Goal: Task Accomplishment & Management: Contribute content

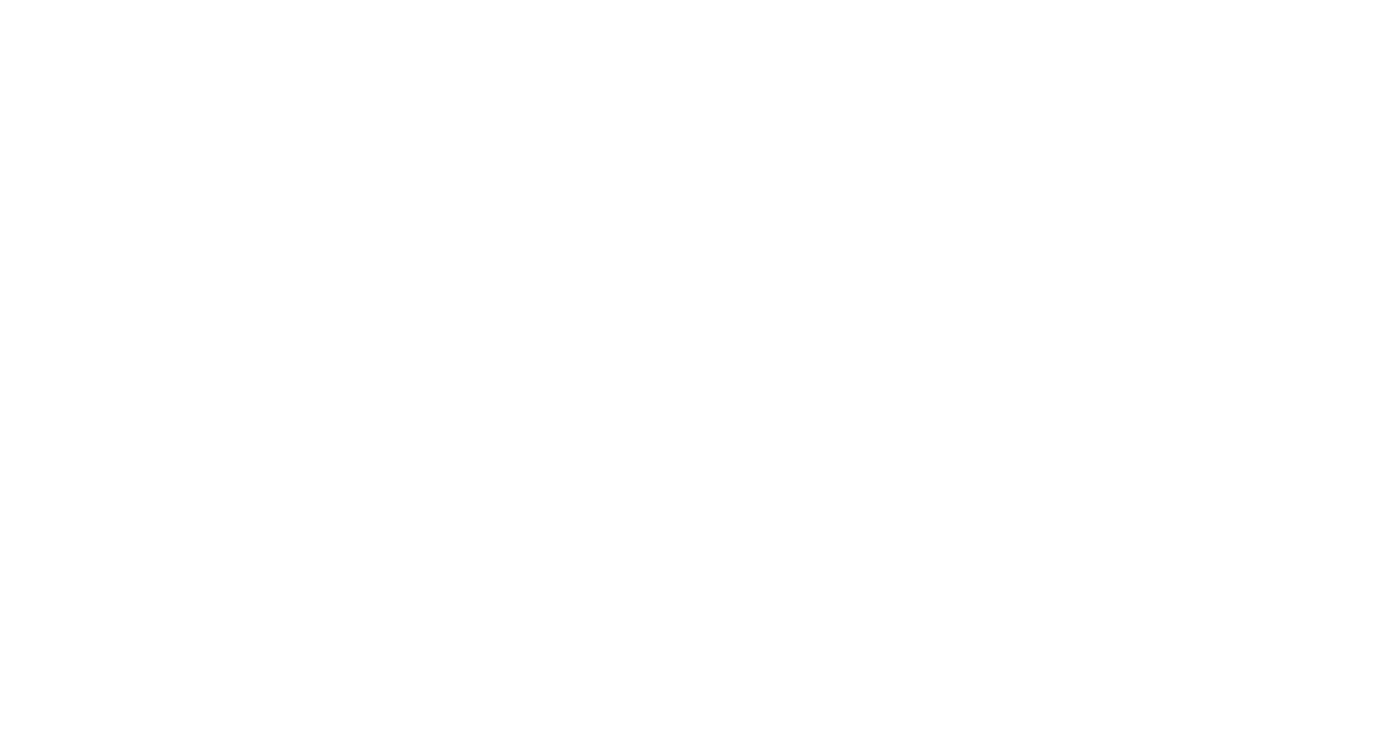
click at [1298, 55] on div at bounding box center [686, 375] width 1373 height 750
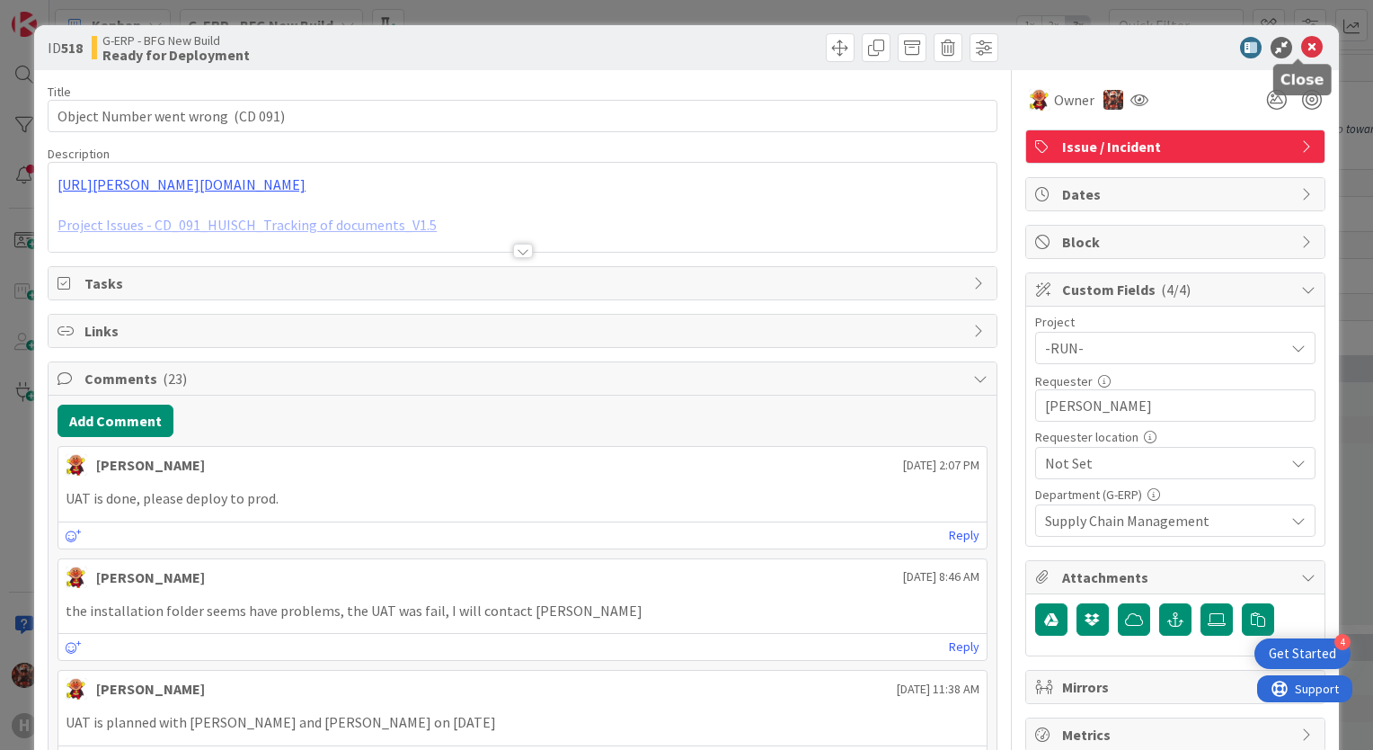
click at [1302, 52] on icon at bounding box center [1313, 48] width 22 height 22
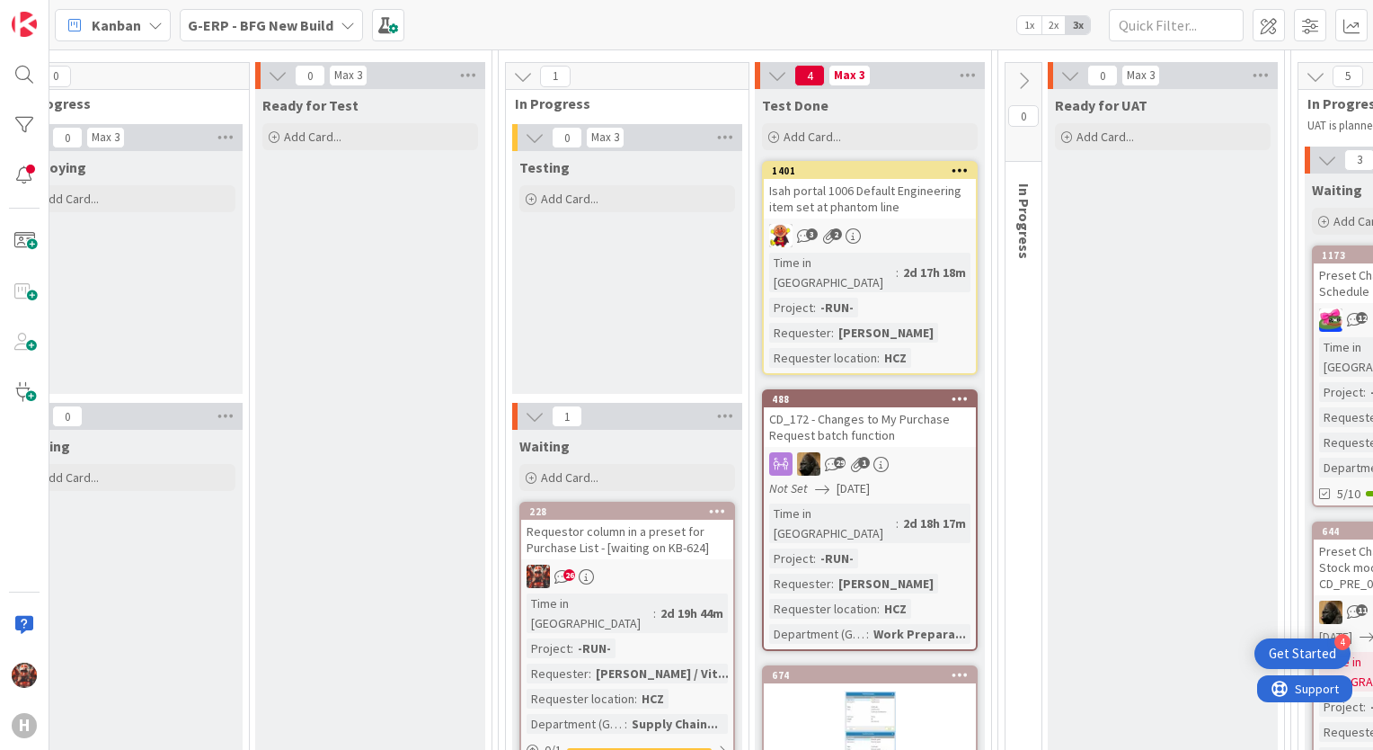
scroll to position [237, 1158]
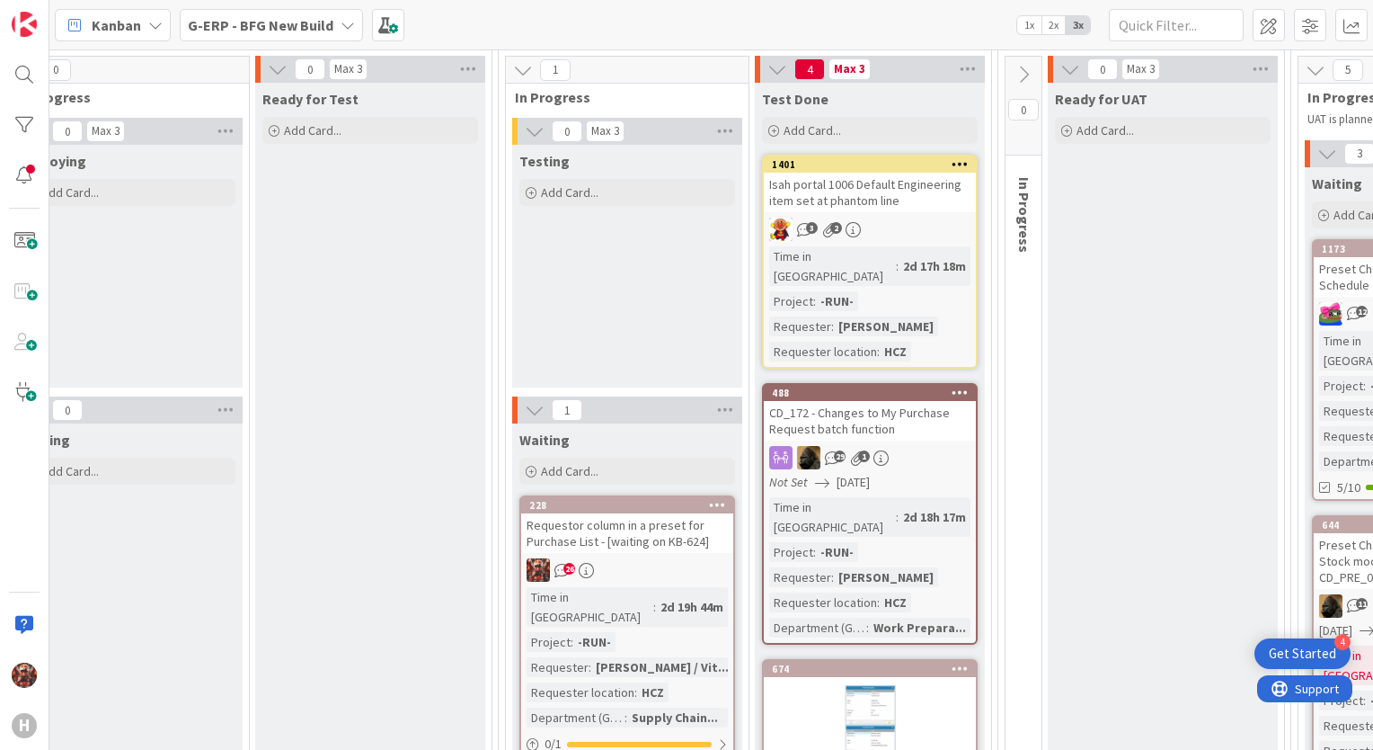
click at [892, 19] on div "Kanban G-ERP - BFG New Build 1x 2x 3x" at bounding box center [711, 24] width 1324 height 49
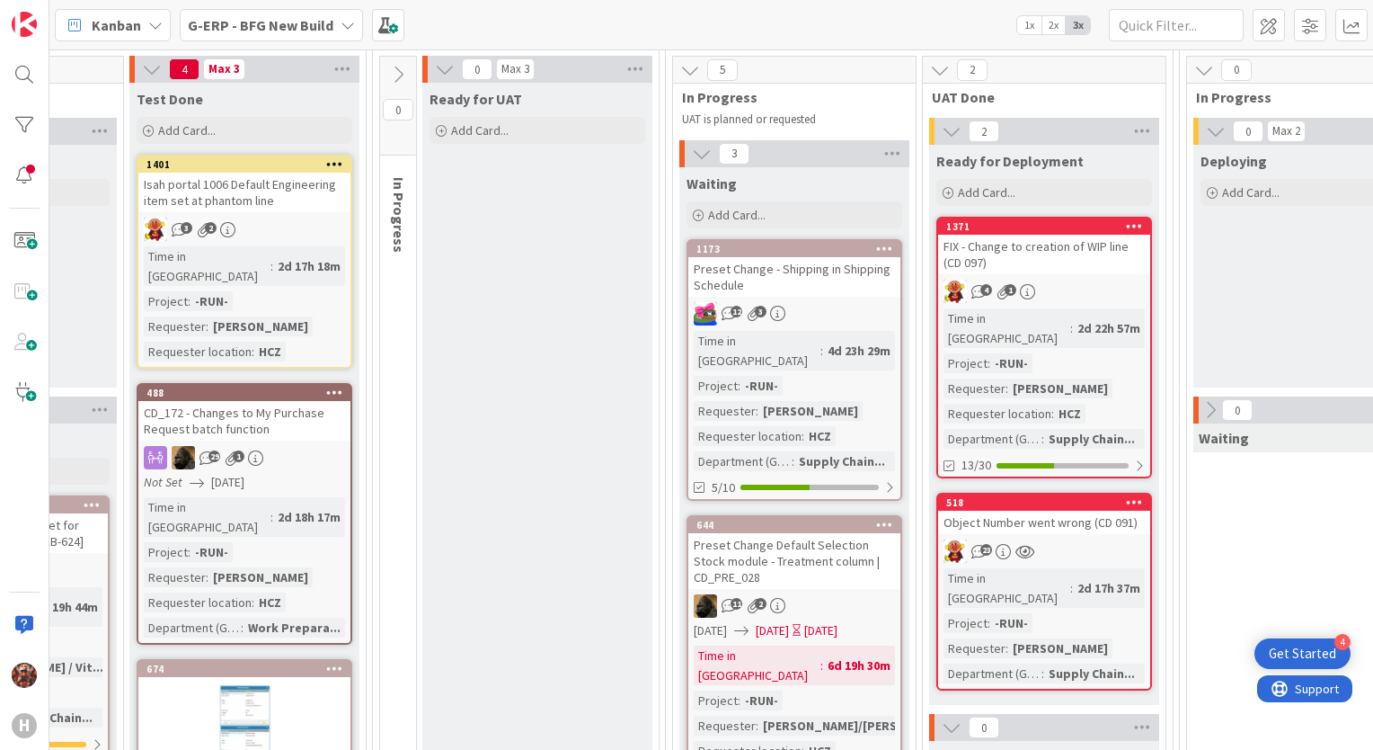
scroll to position [237, 1794]
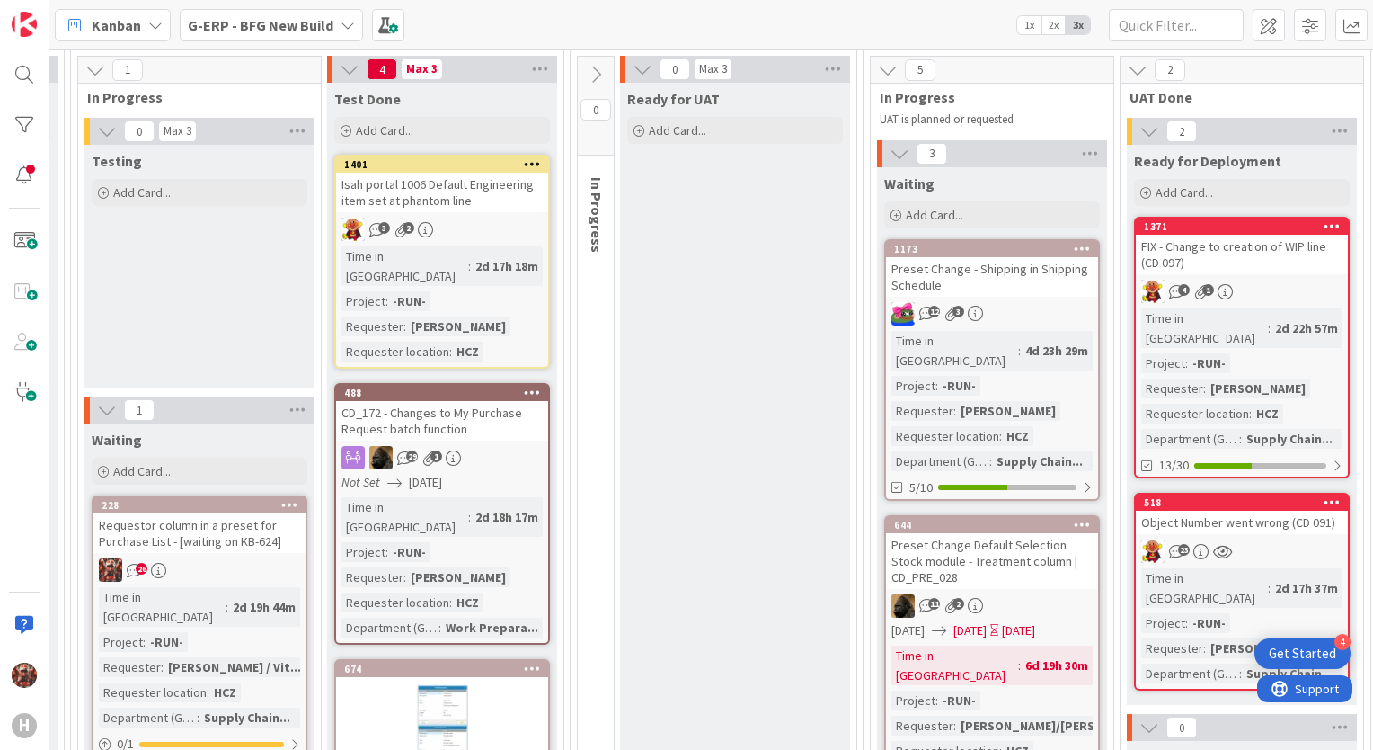
scroll to position [237, 1578]
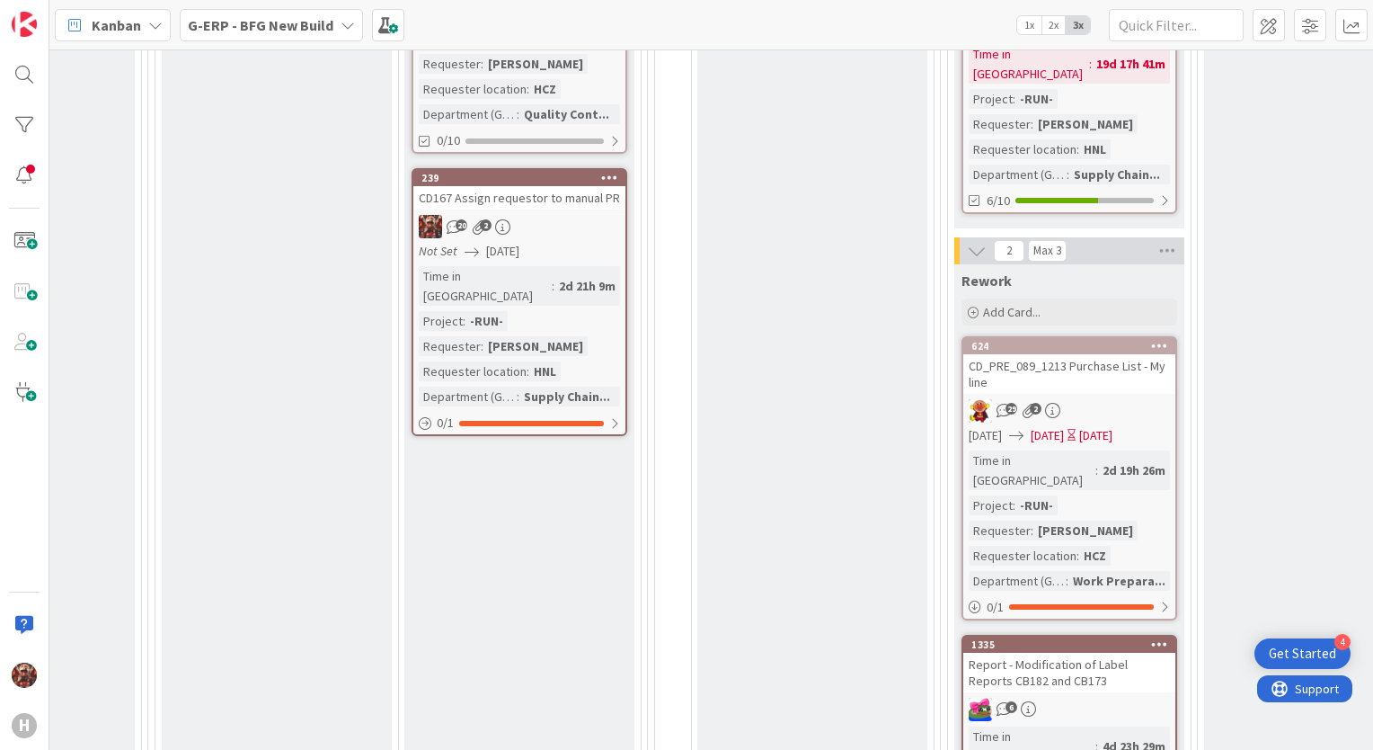
scroll to position [1054, 1508]
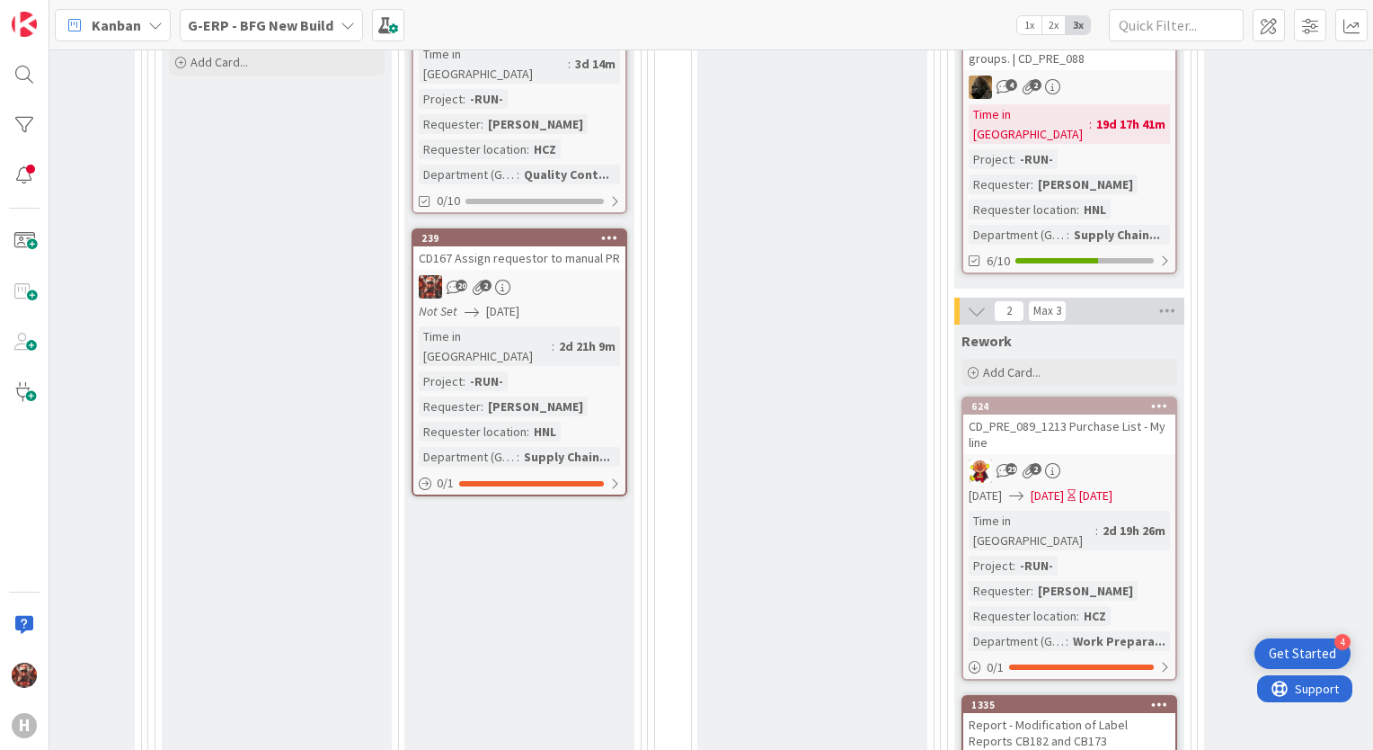
click at [564, 275] on div "20 2" at bounding box center [519, 286] width 212 height 23
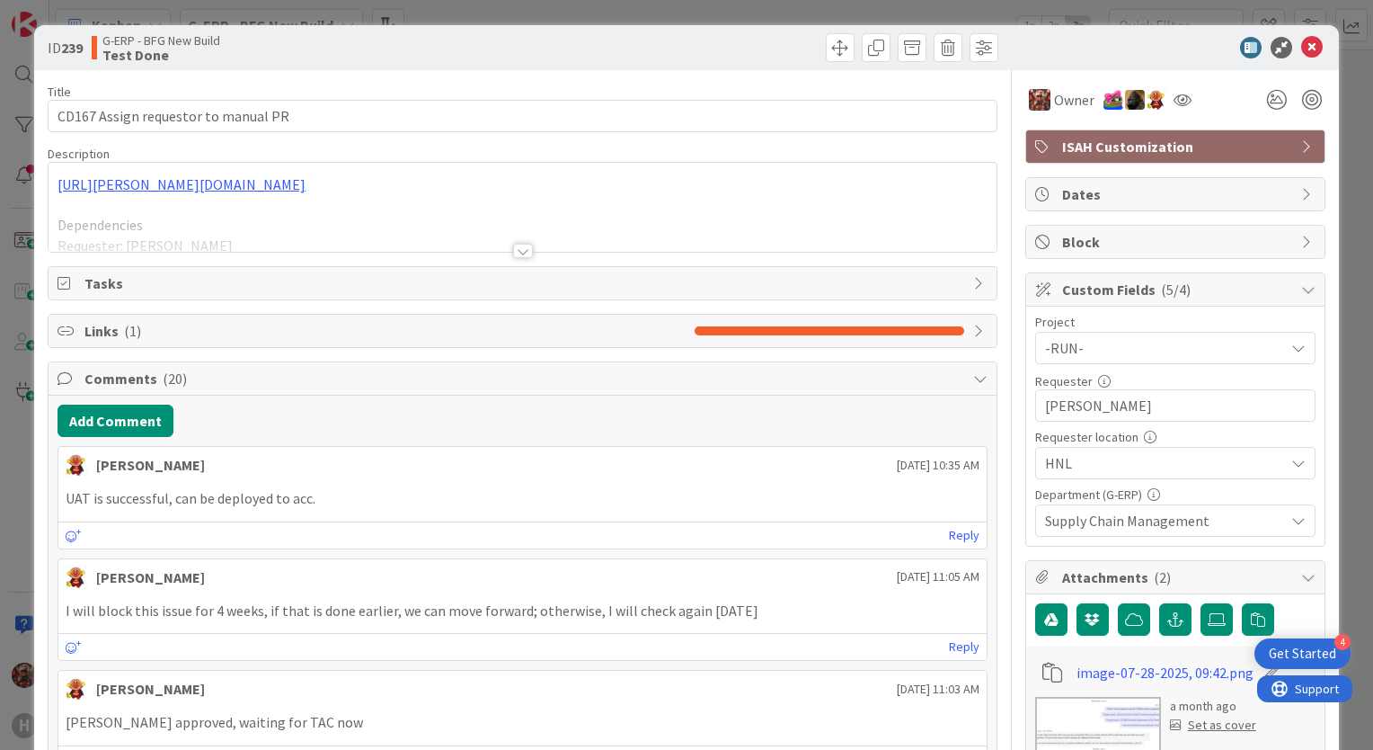
click at [517, 246] on div at bounding box center [523, 251] width 20 height 14
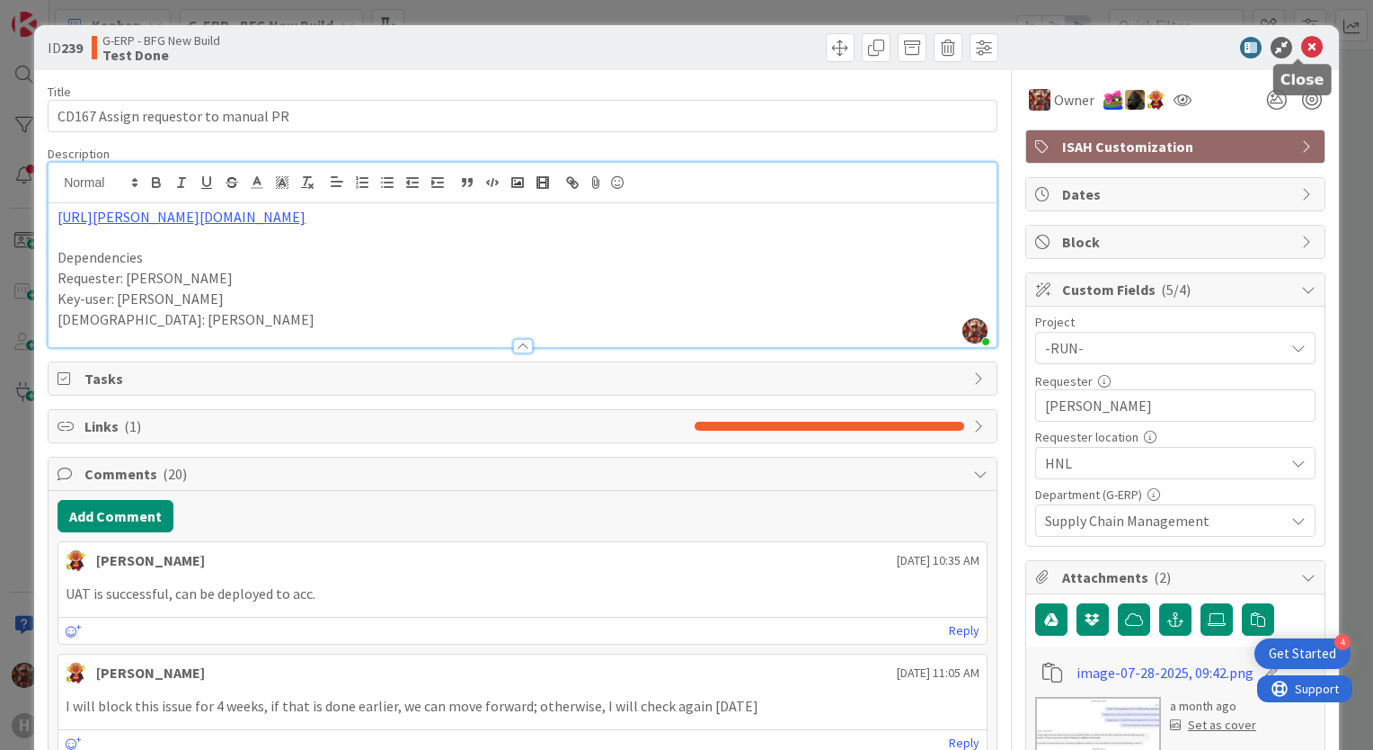
click at [1302, 46] on icon at bounding box center [1313, 48] width 22 height 22
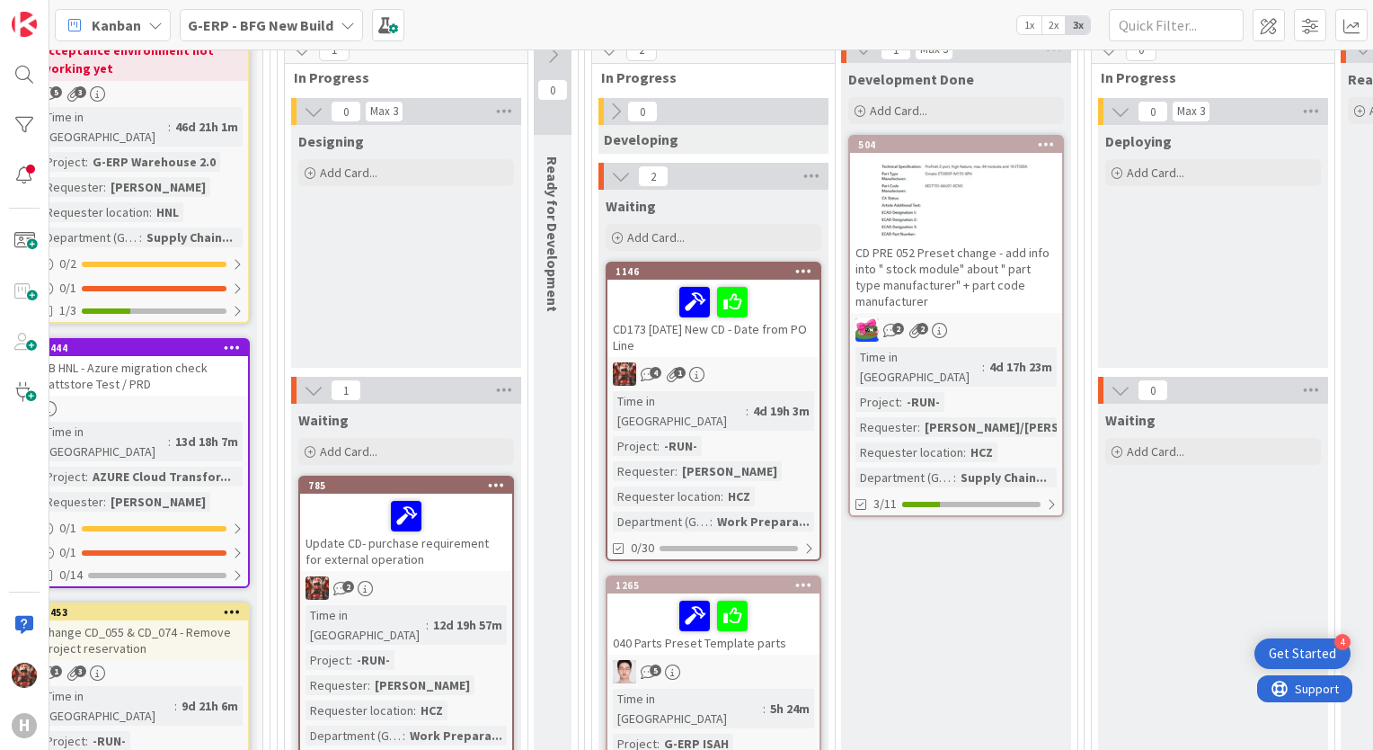
scroll to position [257, 68]
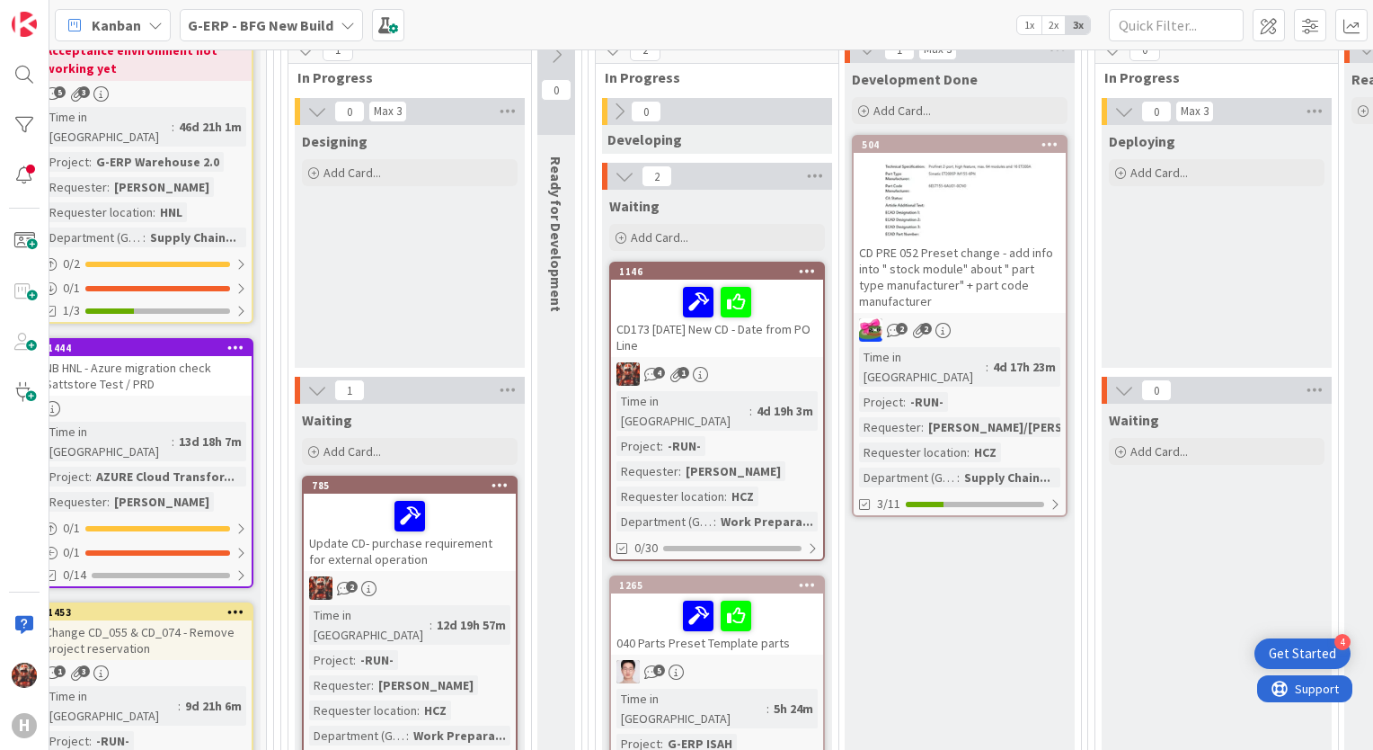
click at [338, 556] on div "Update CD- purchase requirement for external operation" at bounding box center [410, 531] width 212 height 77
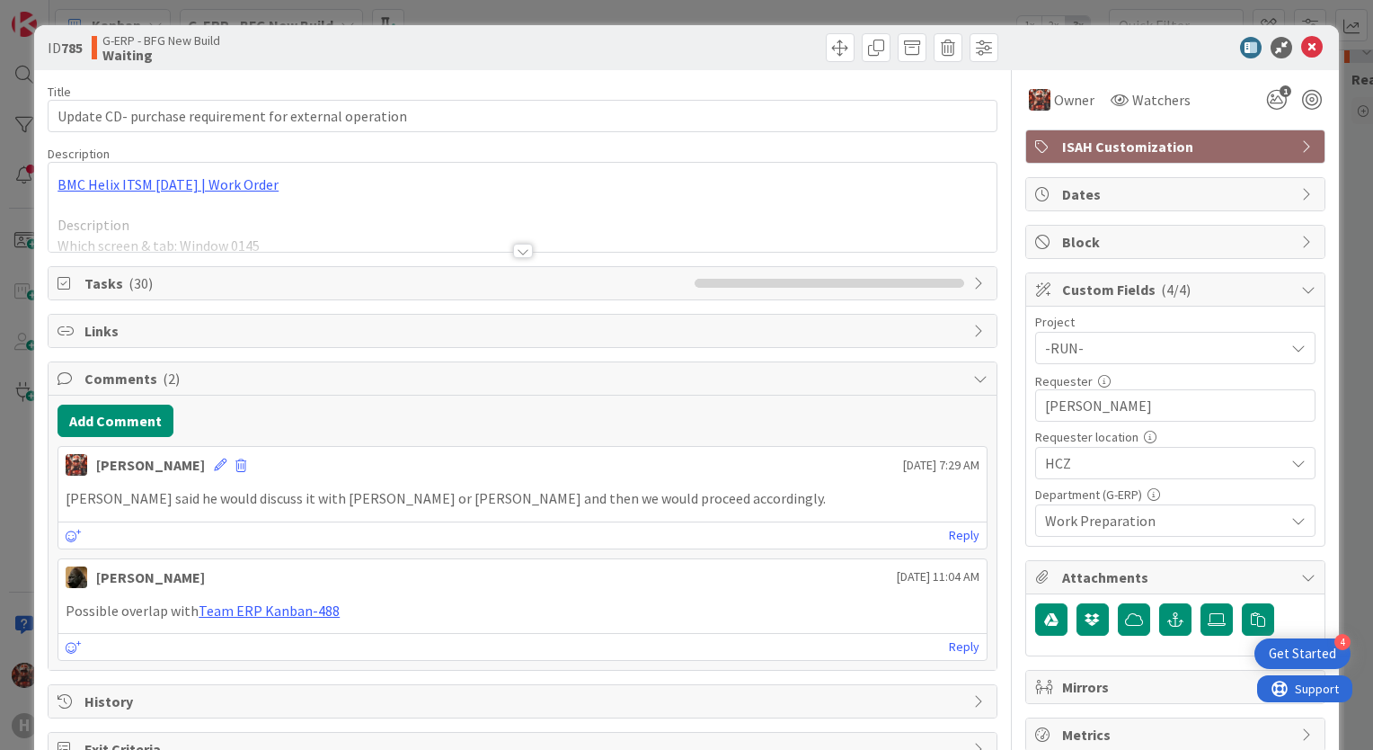
click at [515, 244] on div at bounding box center [523, 251] width 20 height 14
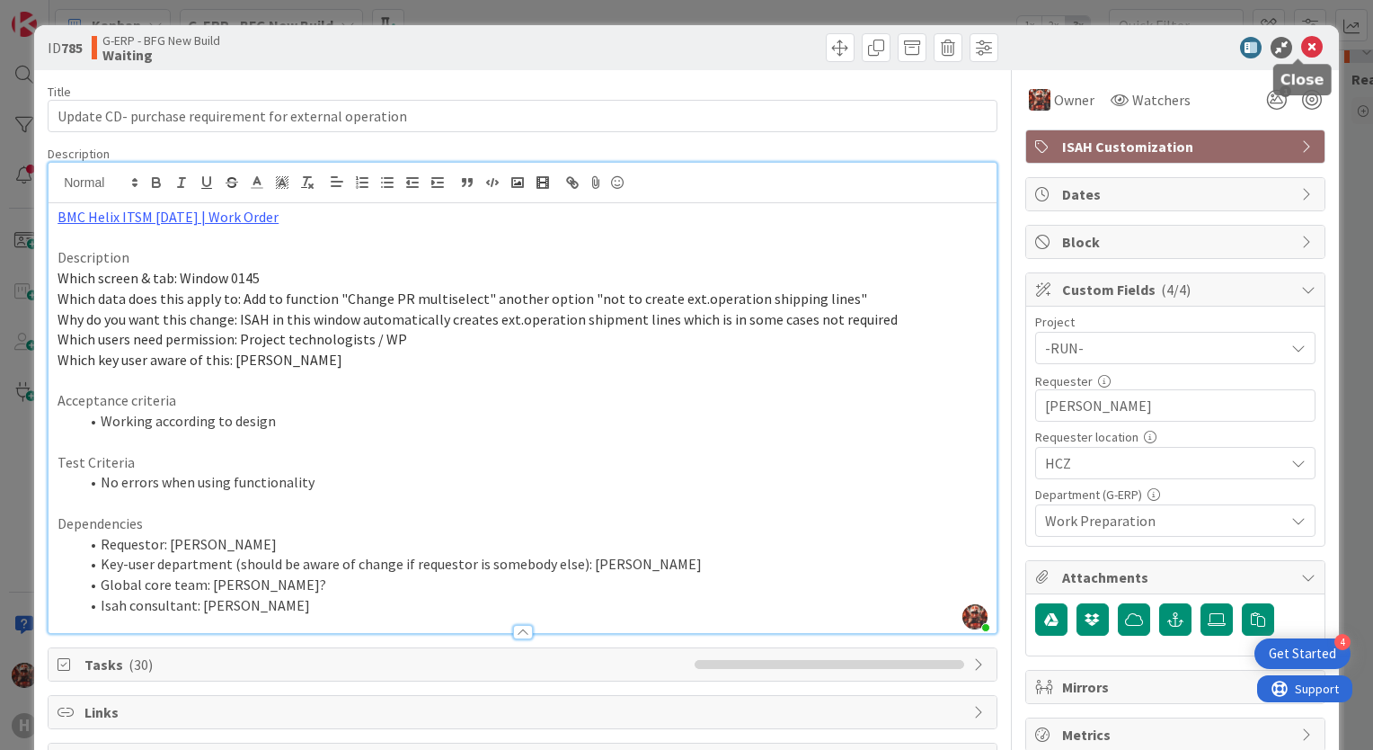
click at [1304, 41] on icon at bounding box center [1313, 48] width 22 height 22
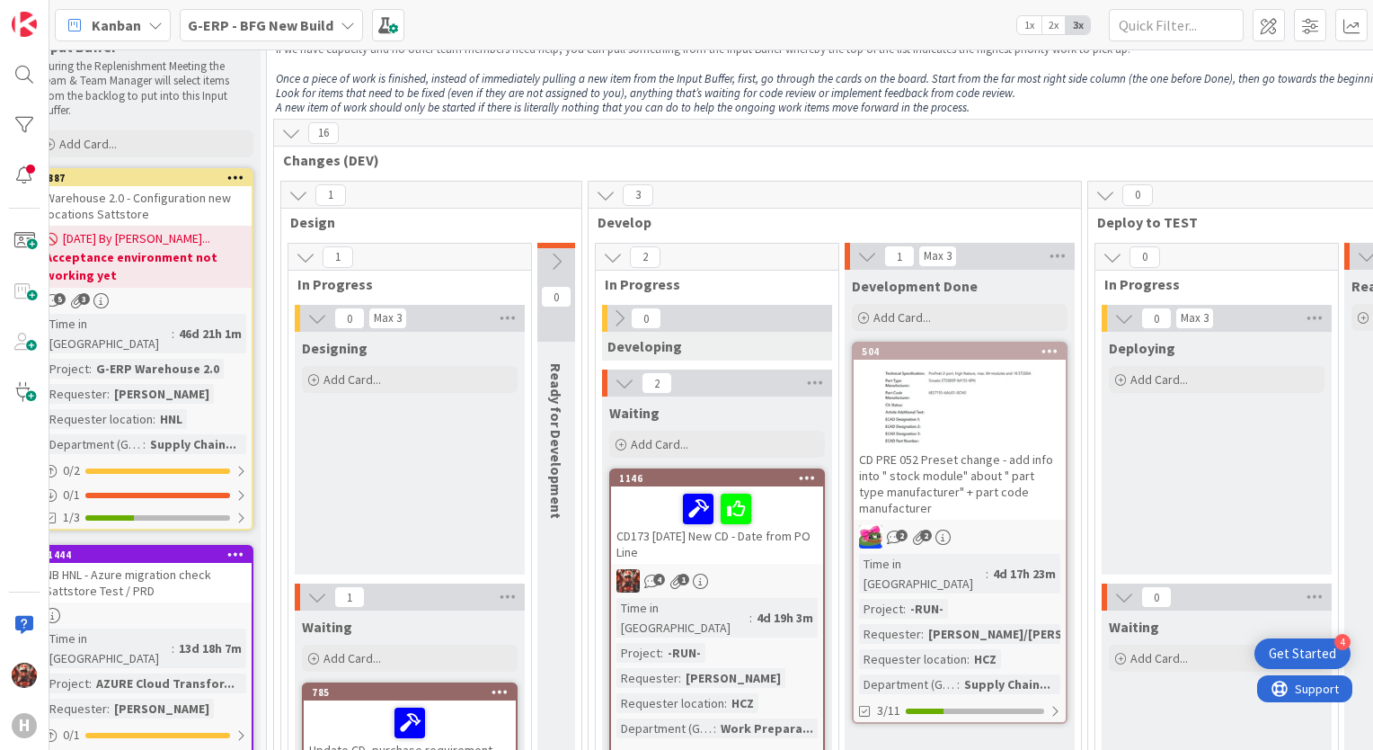
scroll to position [0, 68]
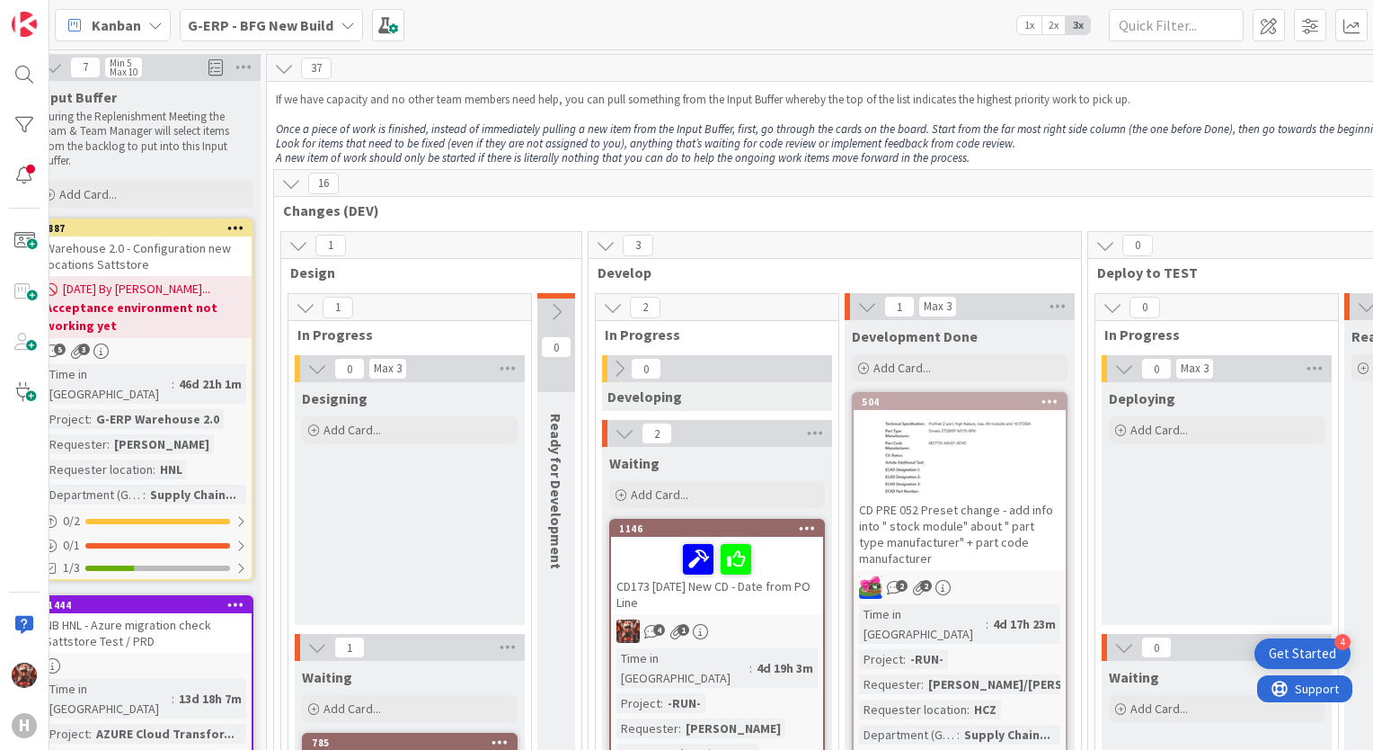
click at [227, 28] on b "G-ERP - BFG New Build" at bounding box center [261, 25] width 146 height 18
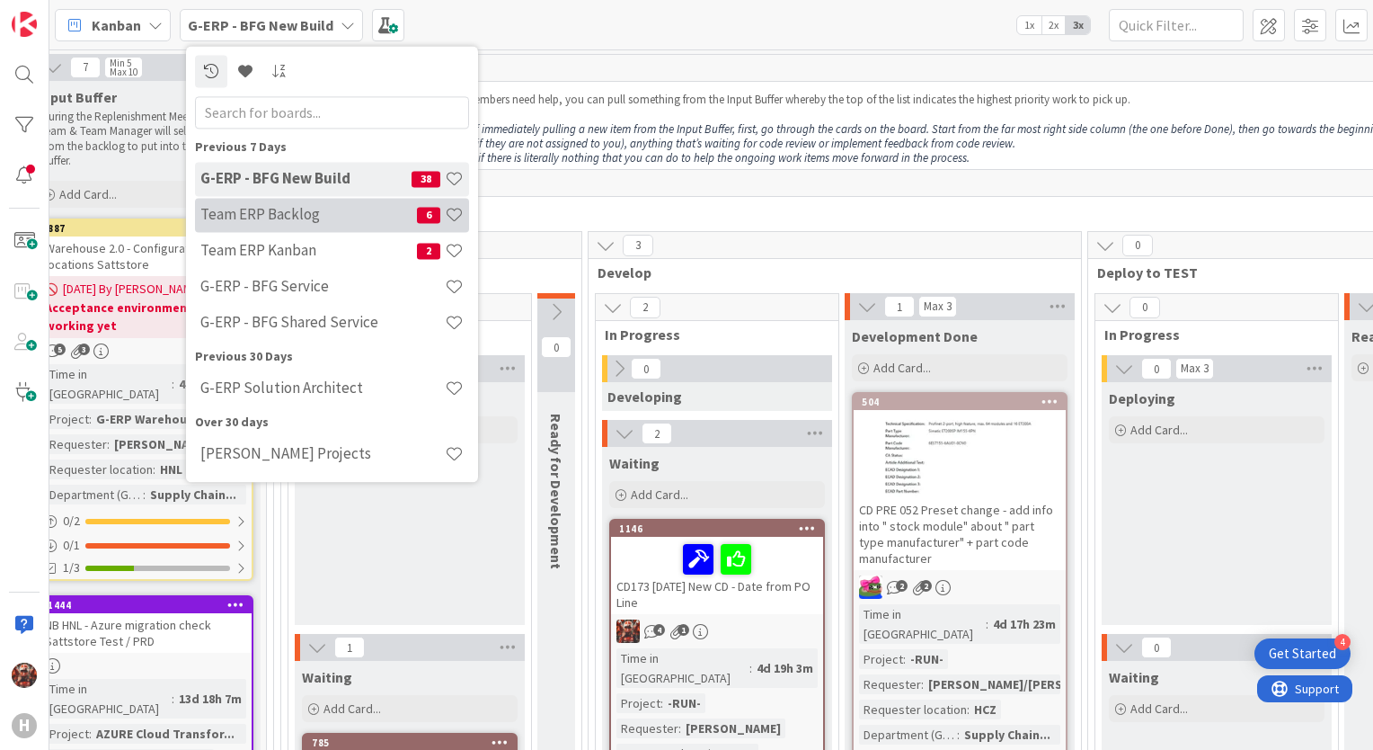
click at [295, 223] on h4 "Team ERP Backlog" at bounding box center [308, 215] width 217 height 18
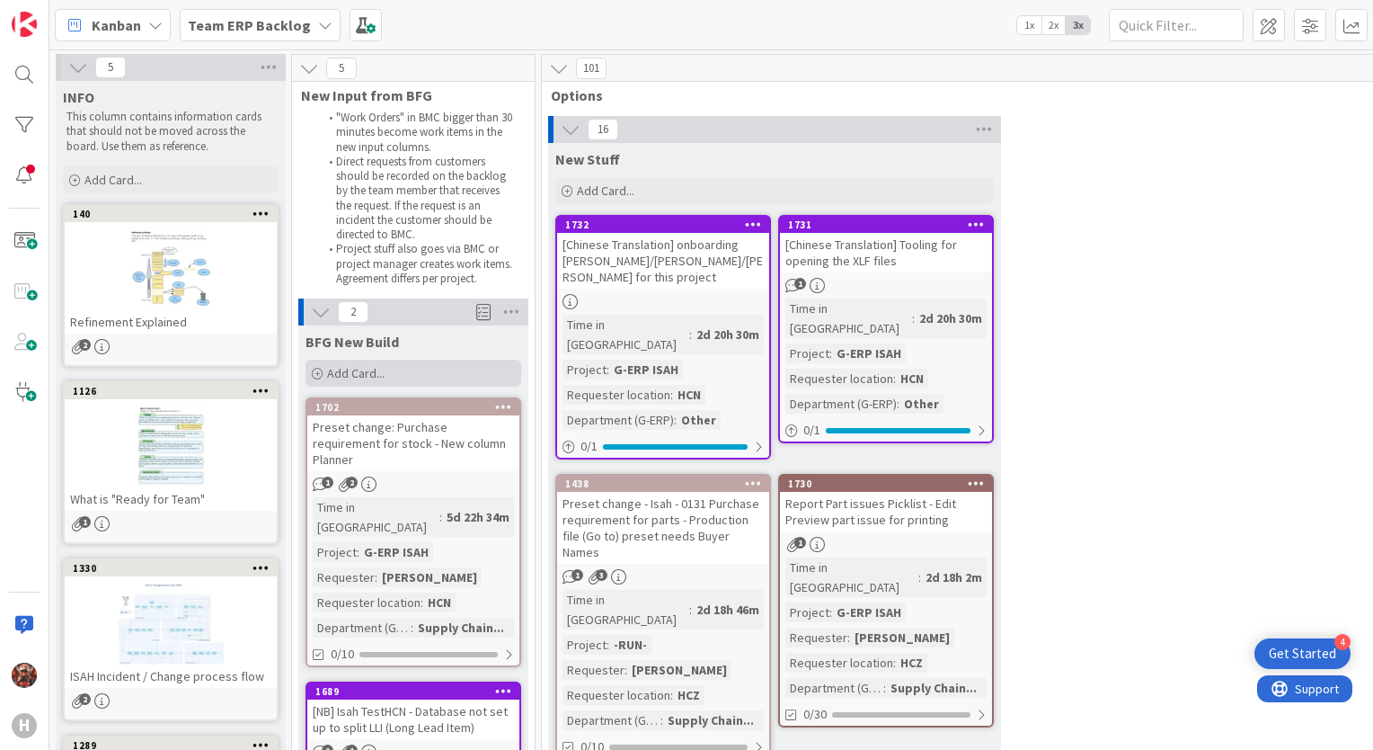
click at [366, 369] on span "Add Card..." at bounding box center [356, 373] width 58 height 16
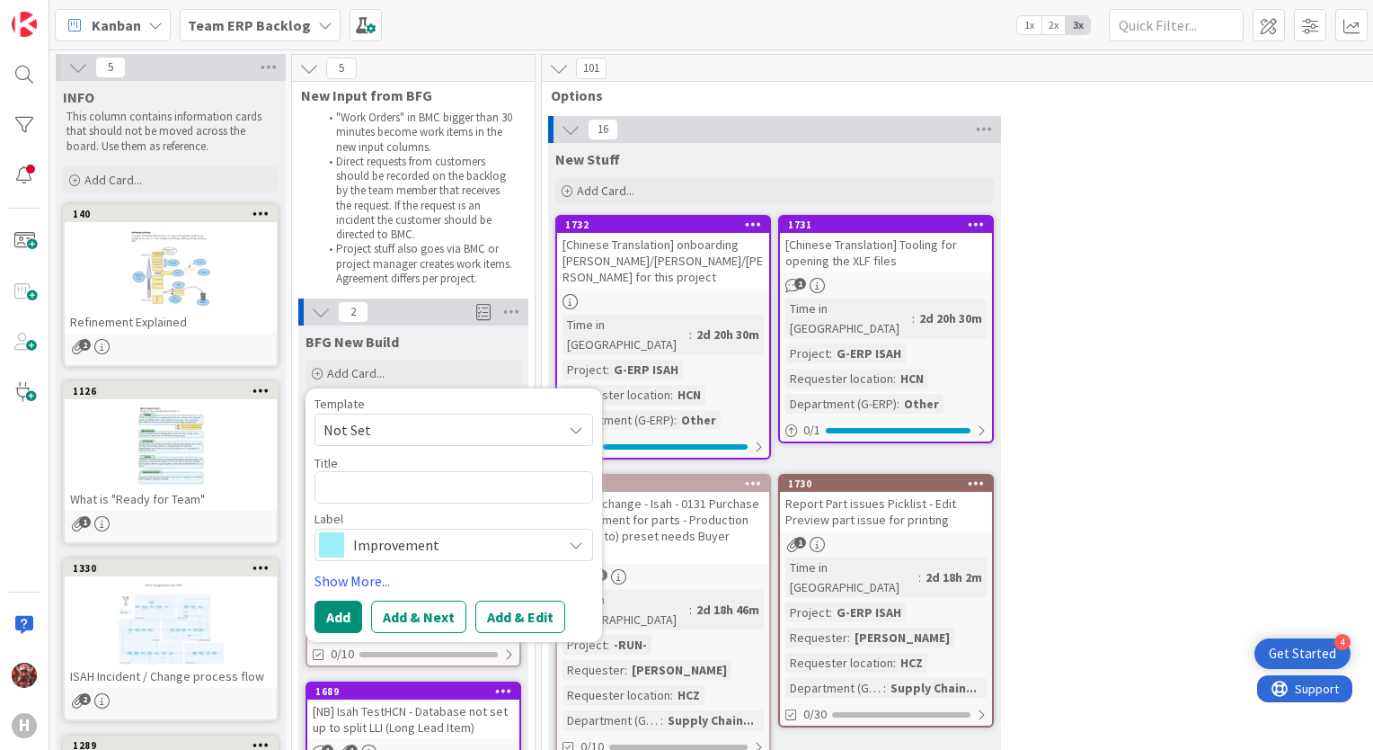
click at [374, 428] on span "Not Set" at bounding box center [436, 429] width 225 height 23
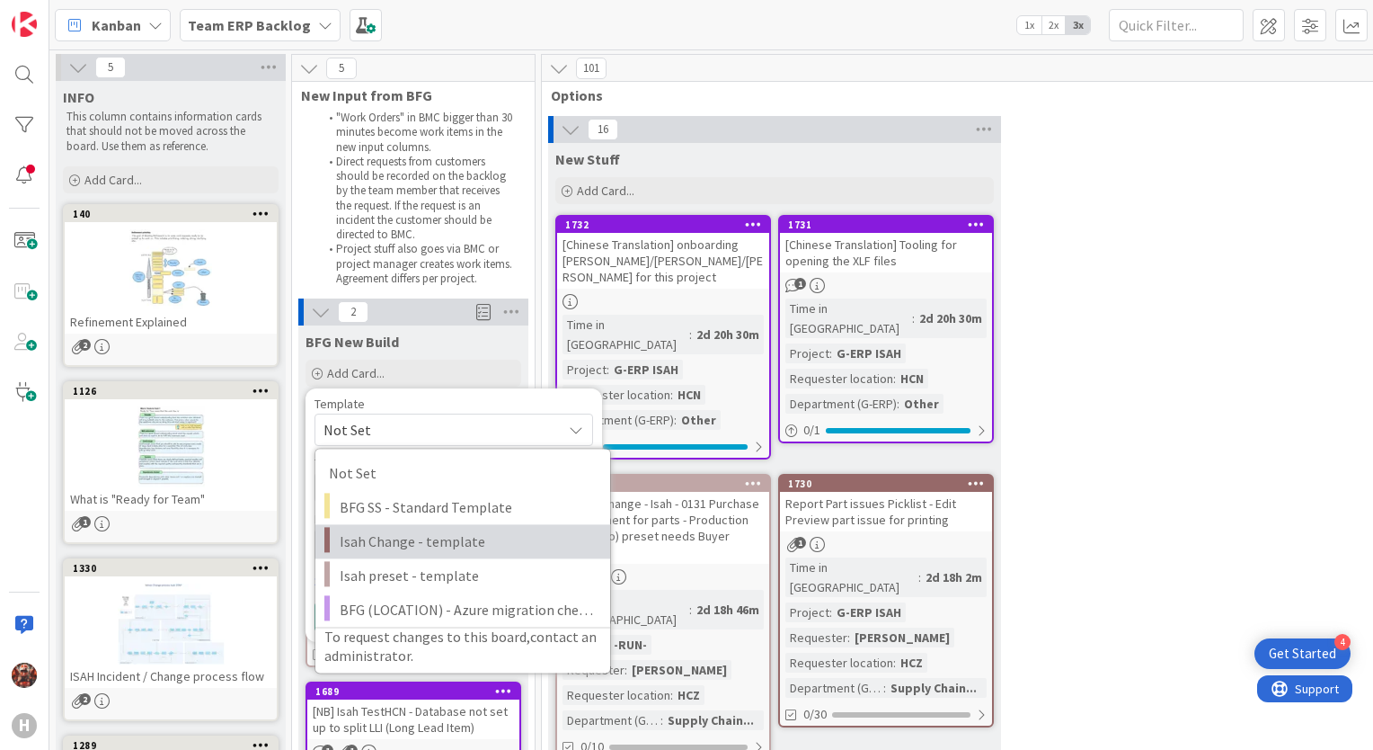
click at [385, 546] on span "Isah Change - template" at bounding box center [468, 540] width 257 height 23
type textarea "x"
type textarea "Isah Change - template"
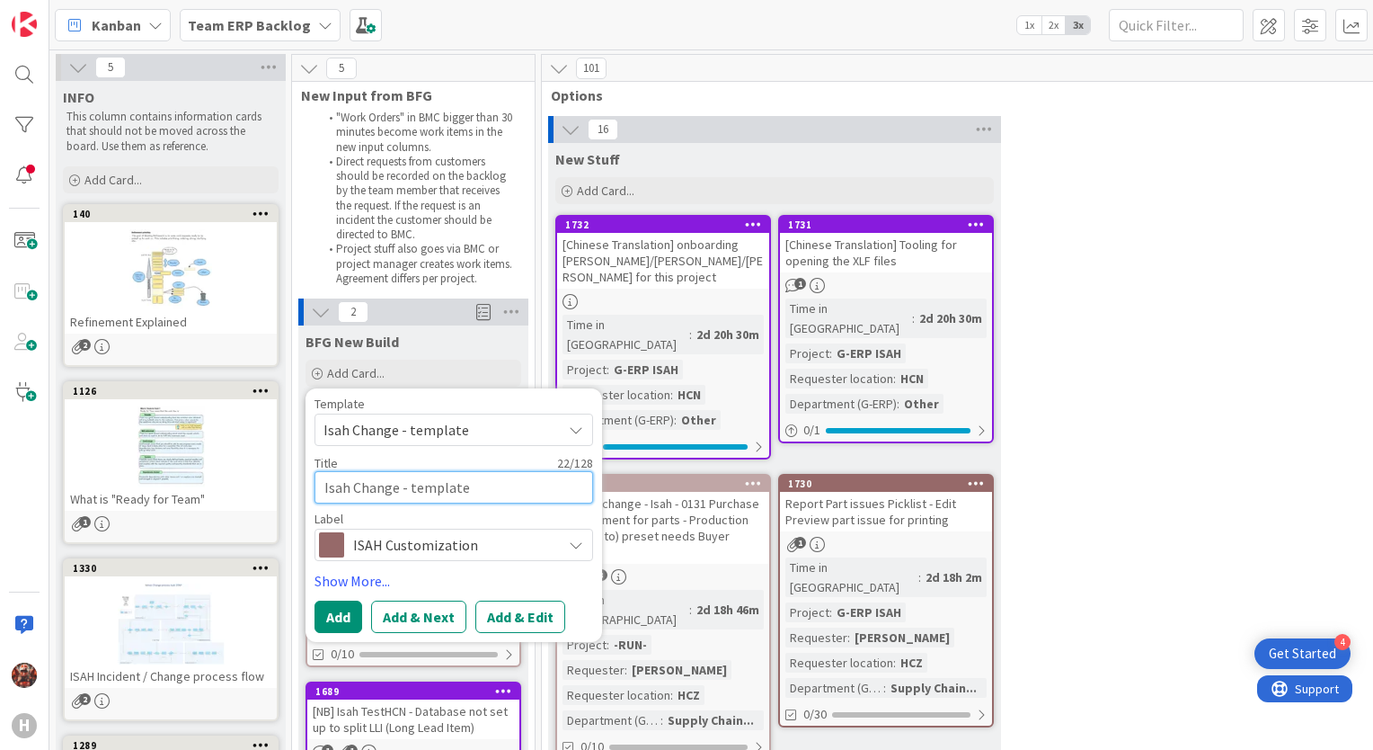
click at [476, 476] on textarea "Isah Change - template" at bounding box center [454, 487] width 279 height 32
drag, startPoint x: 479, startPoint y: 487, endPoint x: 286, endPoint y: 491, distance: 193.3
type textarea "x"
type textarea "CD"
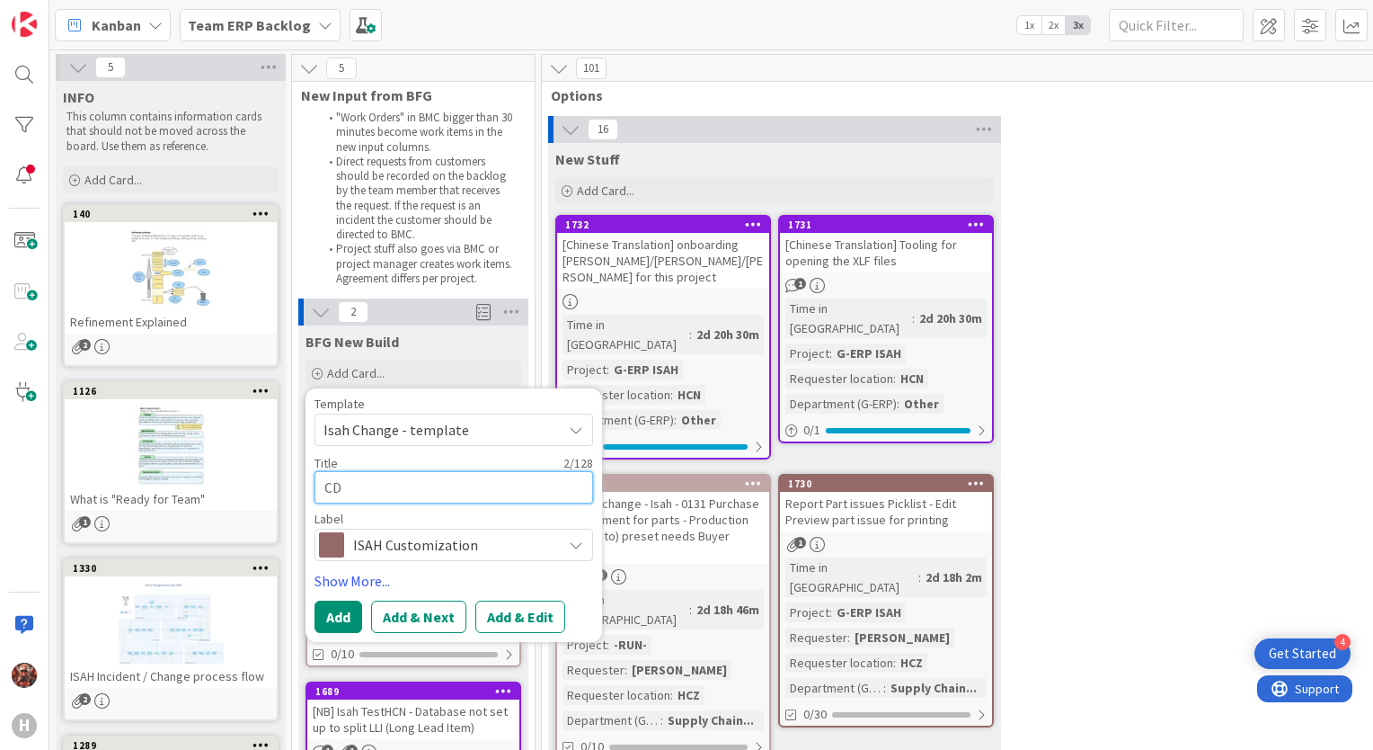
type textarea "x"
type textarea "C"
type textarea "x"
type textarea "s"
type textarea "x"
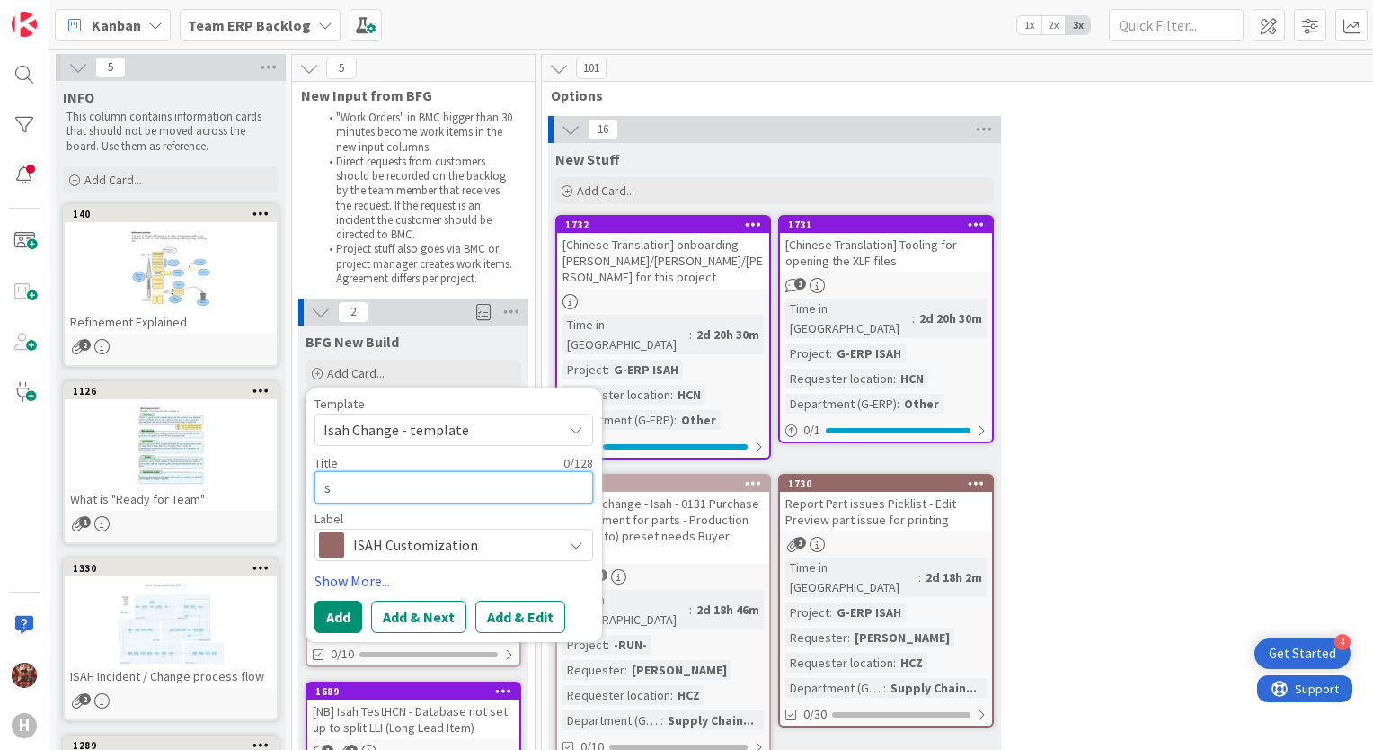
type textarea "sa"
type textarea "x"
type textarea "sad"
click at [327, 613] on button "Add" at bounding box center [339, 616] width 48 height 32
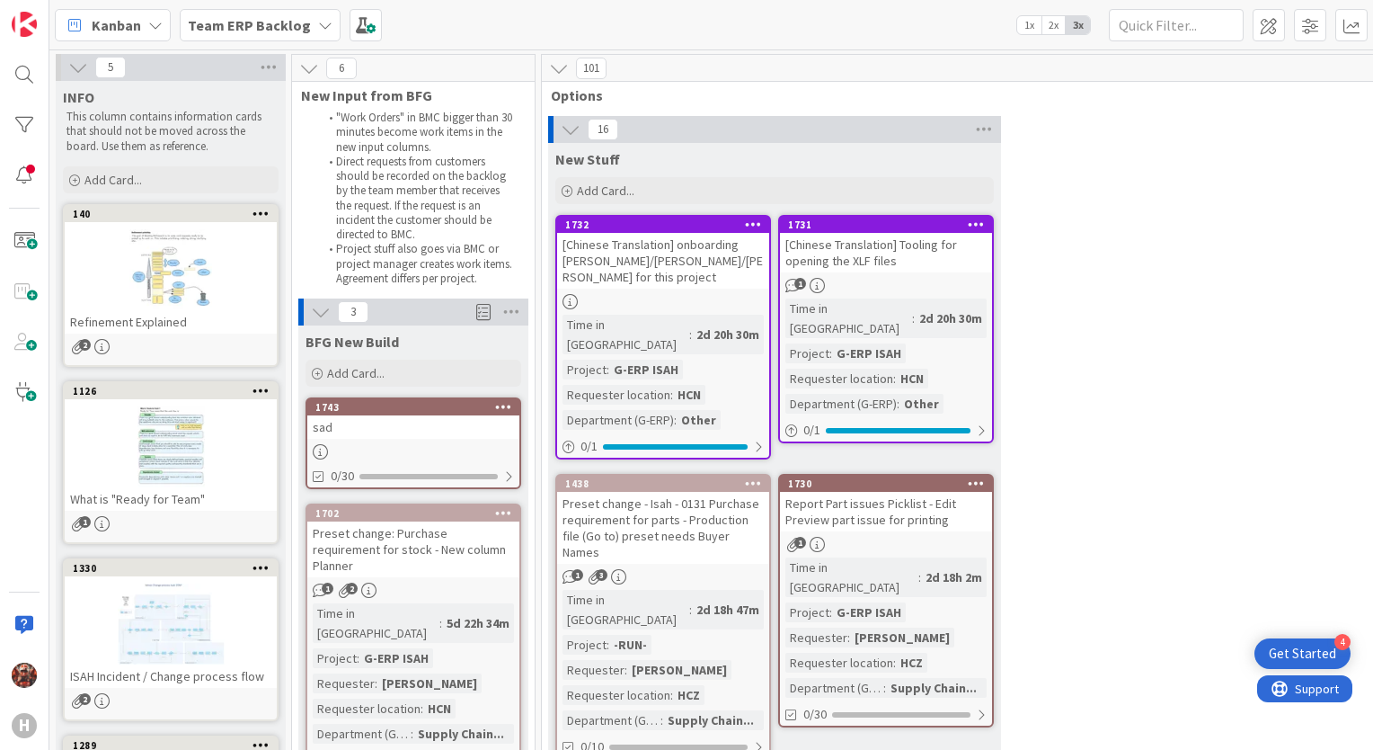
click at [392, 421] on div "sad" at bounding box center [413, 426] width 212 height 23
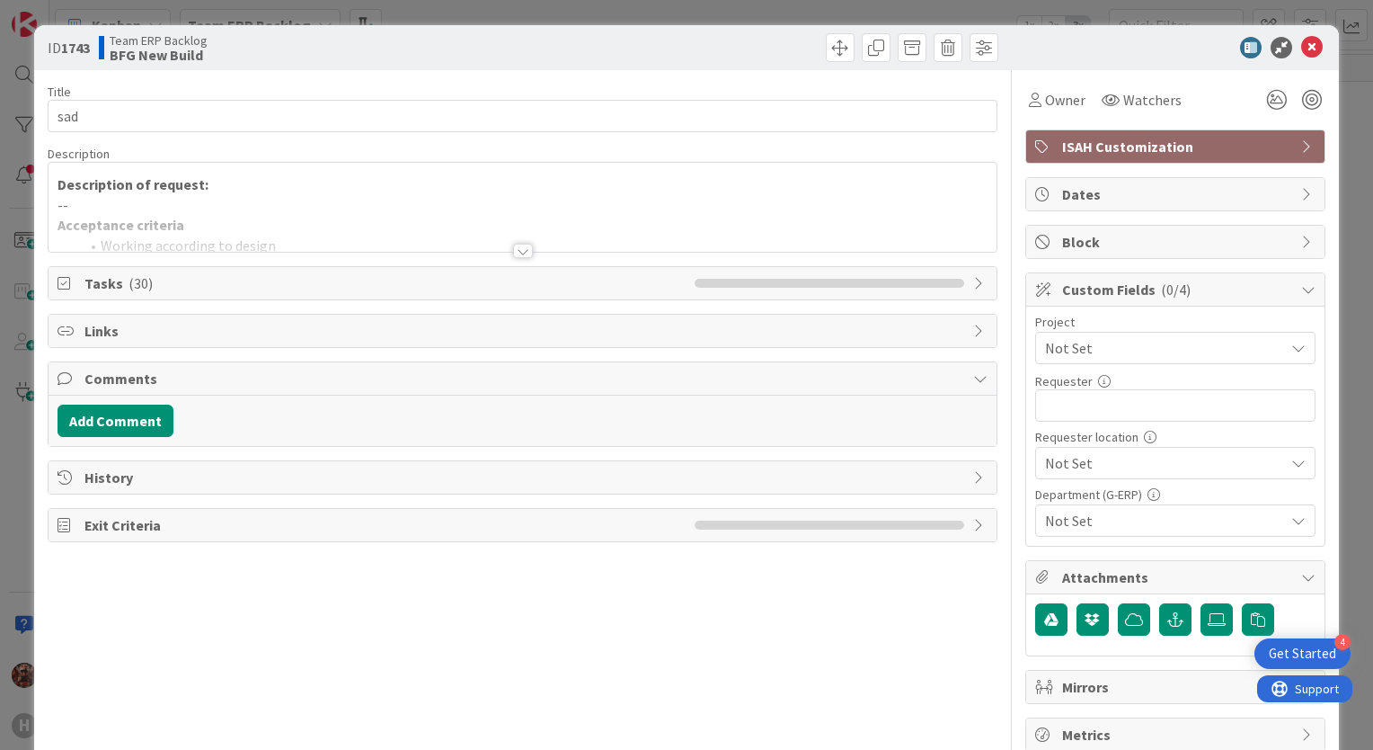
click at [506, 243] on div at bounding box center [523, 229] width 948 height 46
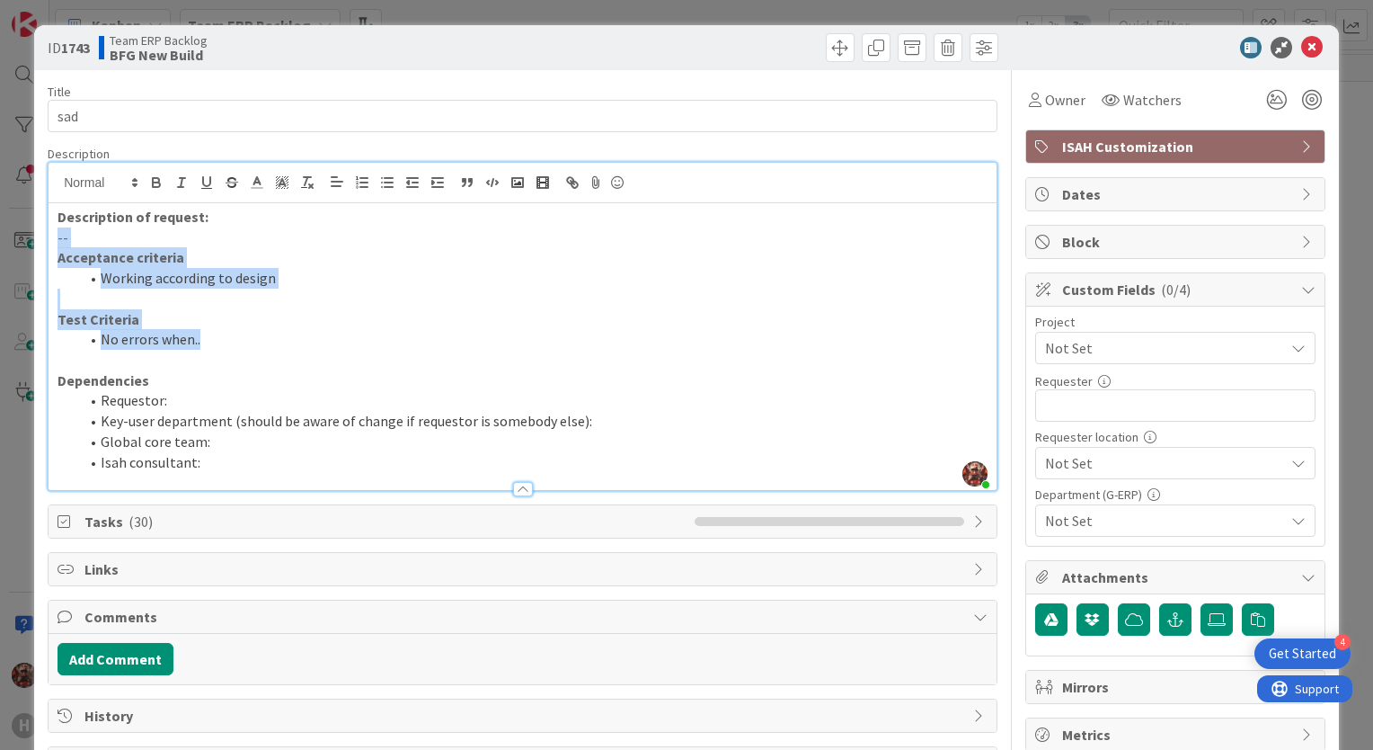
drag, startPoint x: 241, startPoint y: 341, endPoint x: 58, endPoint y: 236, distance: 210.9
click at [58, 236] on div "Description of request: -- Acceptance criteria Working according to design Test…" at bounding box center [523, 346] width 948 height 287
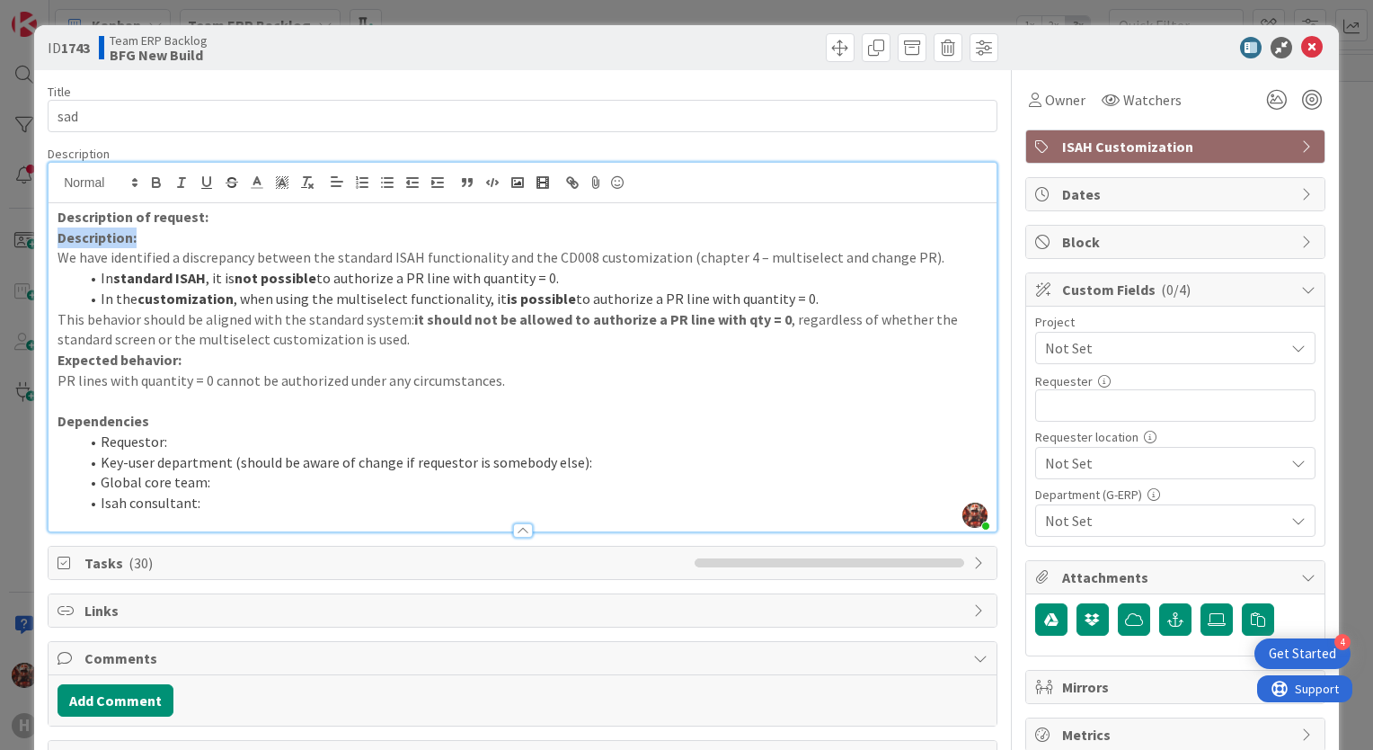
drag, startPoint x: 133, startPoint y: 240, endPoint x: 44, endPoint y: 234, distance: 89.2
click at [44, 234] on div "ID 1743 Team ERP Backlog BFG New Build Title 3 / 128 sad Description [PERSON_NA…" at bounding box center [686, 430] width 1305 height 810
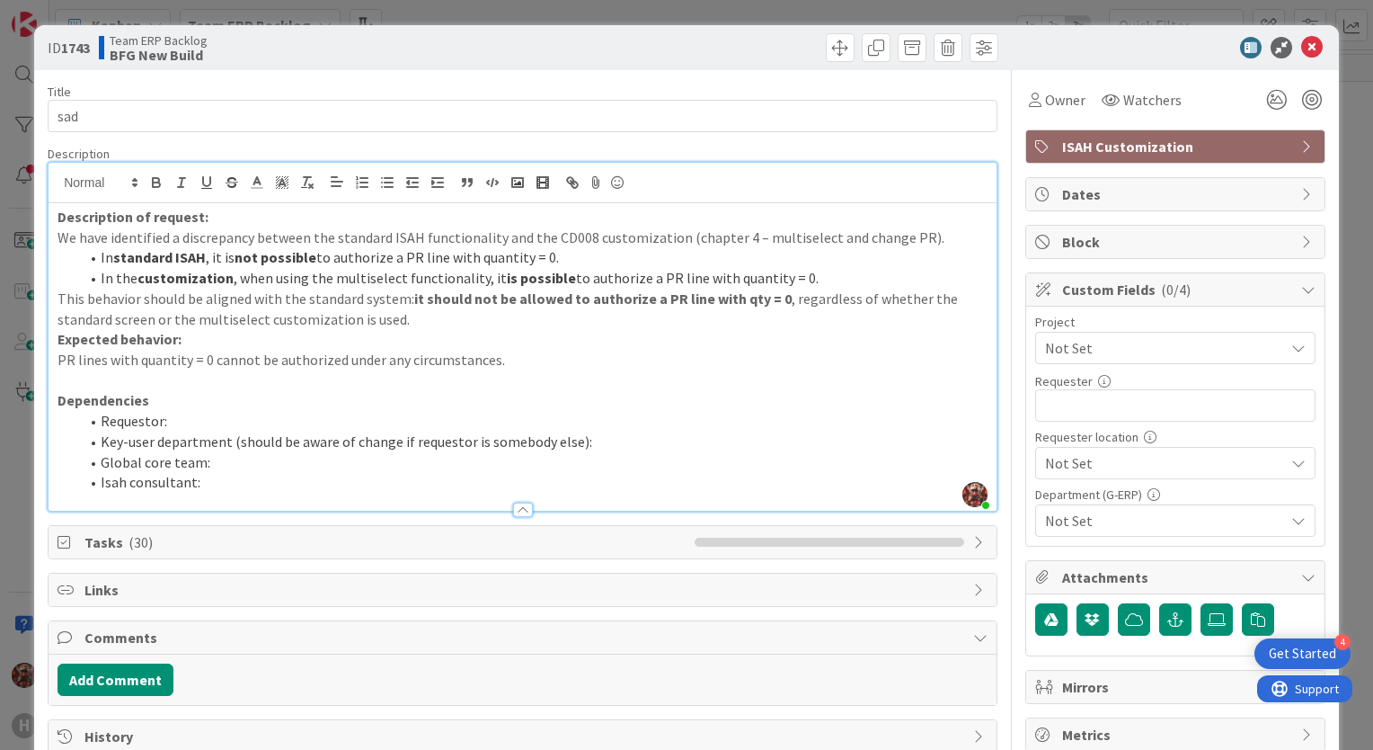
click at [201, 423] on li "Requestor:" at bounding box center [533, 421] width 909 height 21
click at [224, 460] on li "Global core team:" at bounding box center [533, 462] width 909 height 21
click at [240, 492] on div at bounding box center [523, 501] width 948 height 19
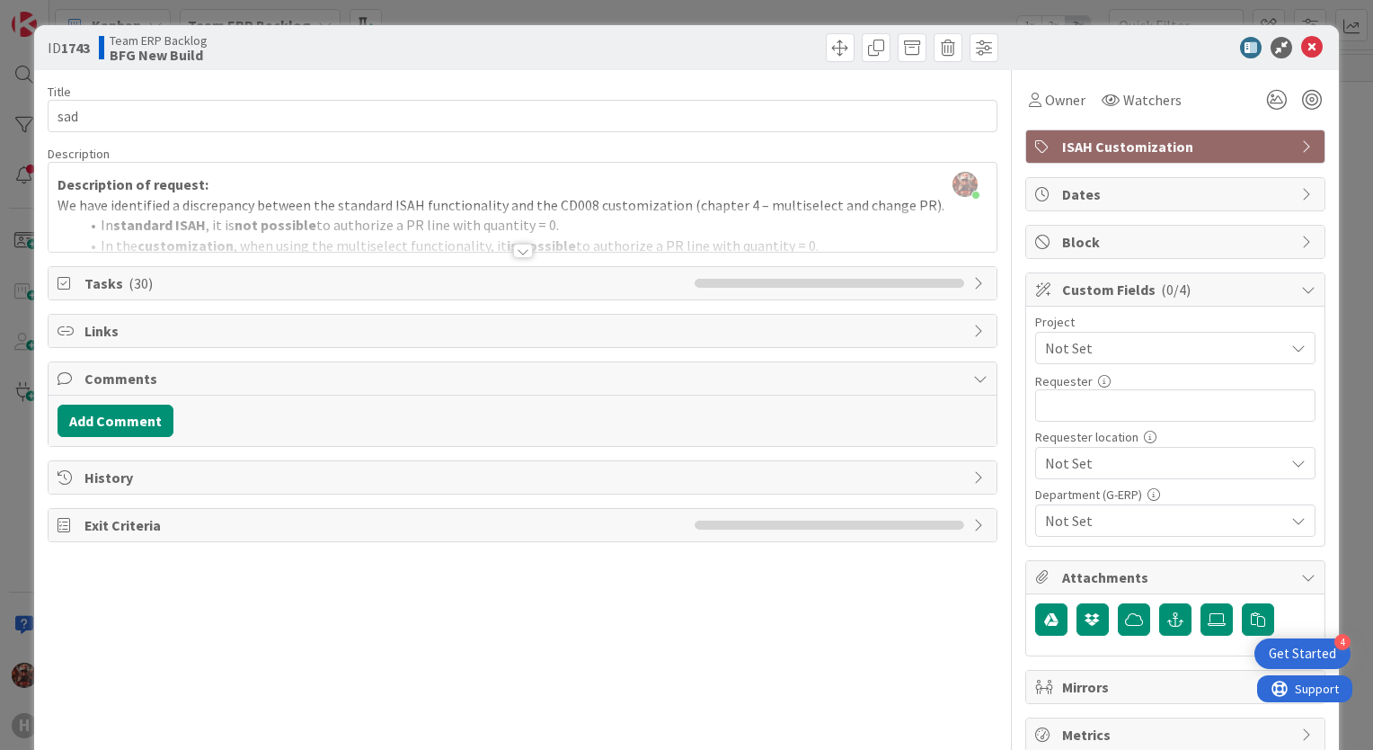
click at [517, 247] on div at bounding box center [523, 251] width 20 height 14
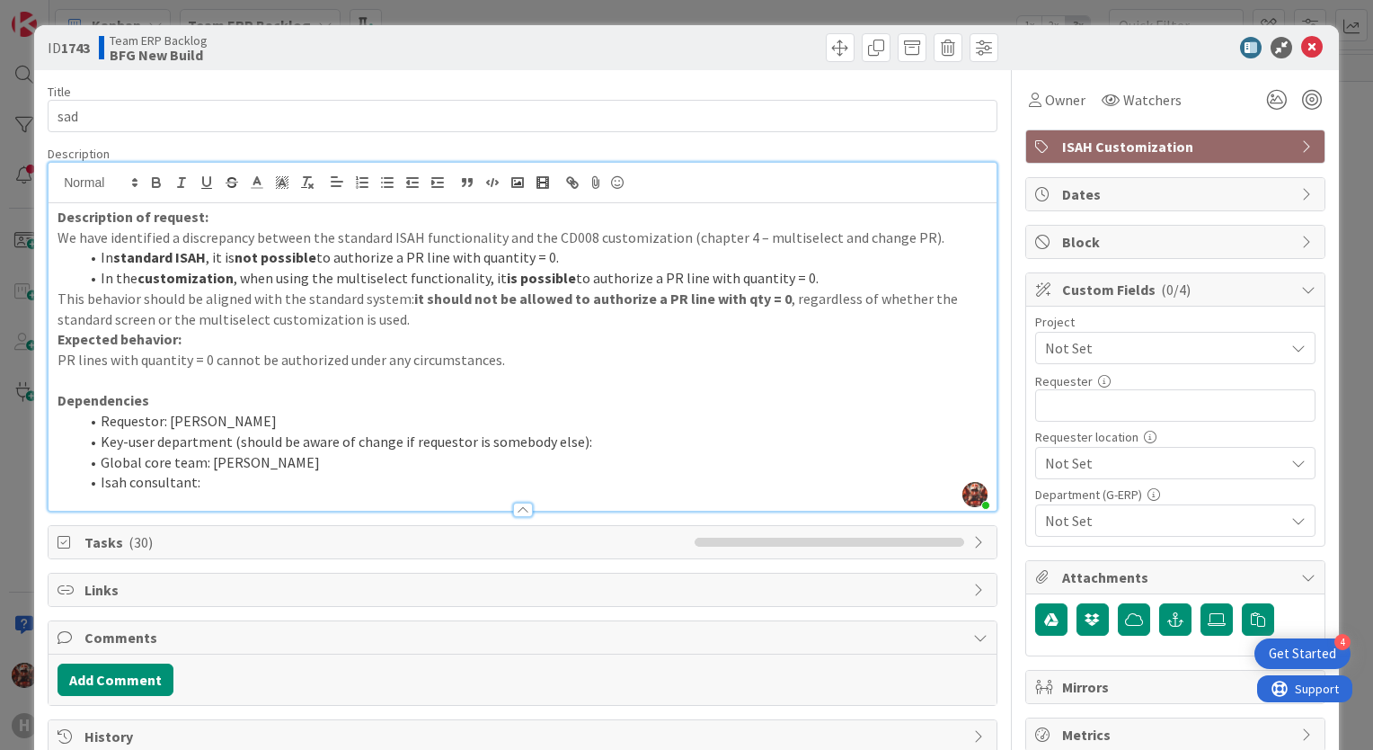
click at [244, 484] on li "Isah consultant:" at bounding box center [533, 482] width 909 height 21
click at [1104, 357] on span "Not Set" at bounding box center [1160, 347] width 230 height 25
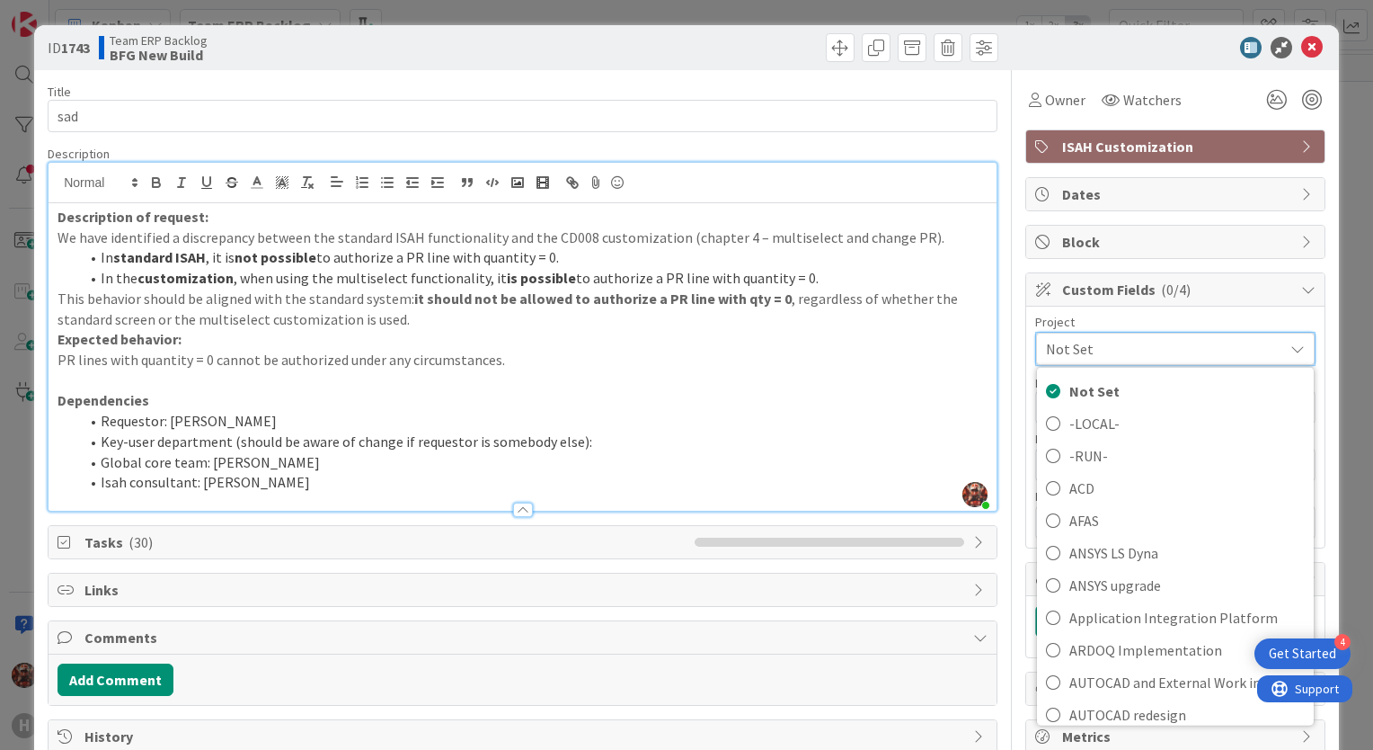
click at [1104, 357] on span "Not Set" at bounding box center [1160, 348] width 228 height 25
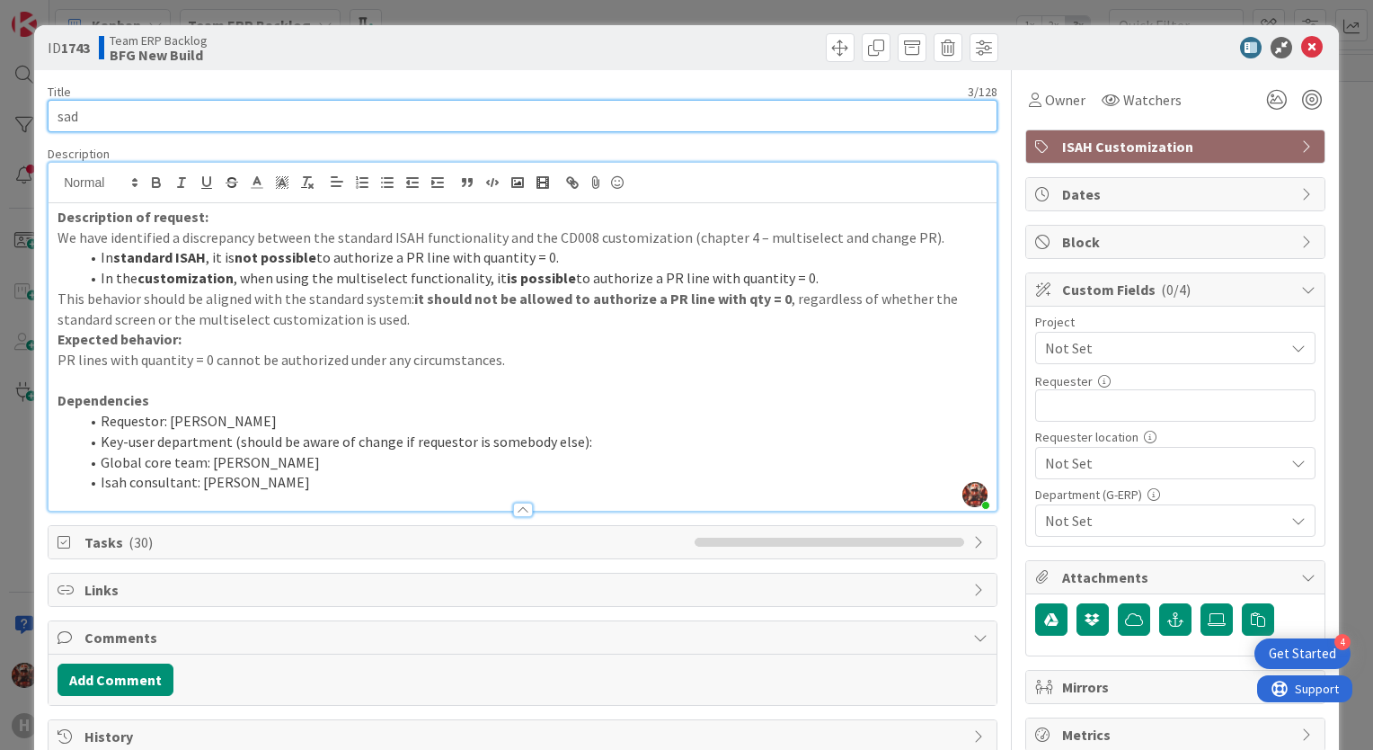
click at [241, 118] on input "sad" at bounding box center [523, 116] width 950 height 32
paste input "authorize a PR line with quantity = 0."
type input "authorize a PR line with quantity = 0"
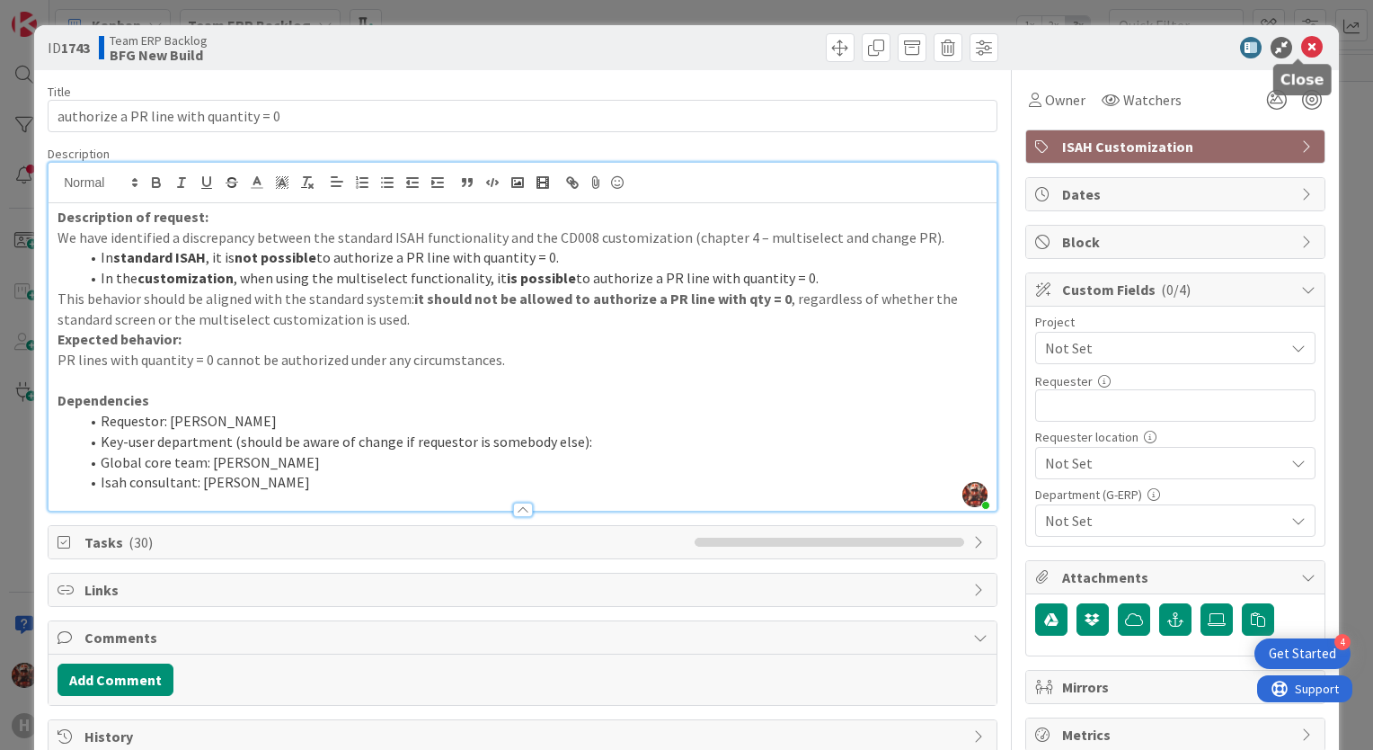
click at [1302, 45] on icon at bounding box center [1313, 48] width 22 height 22
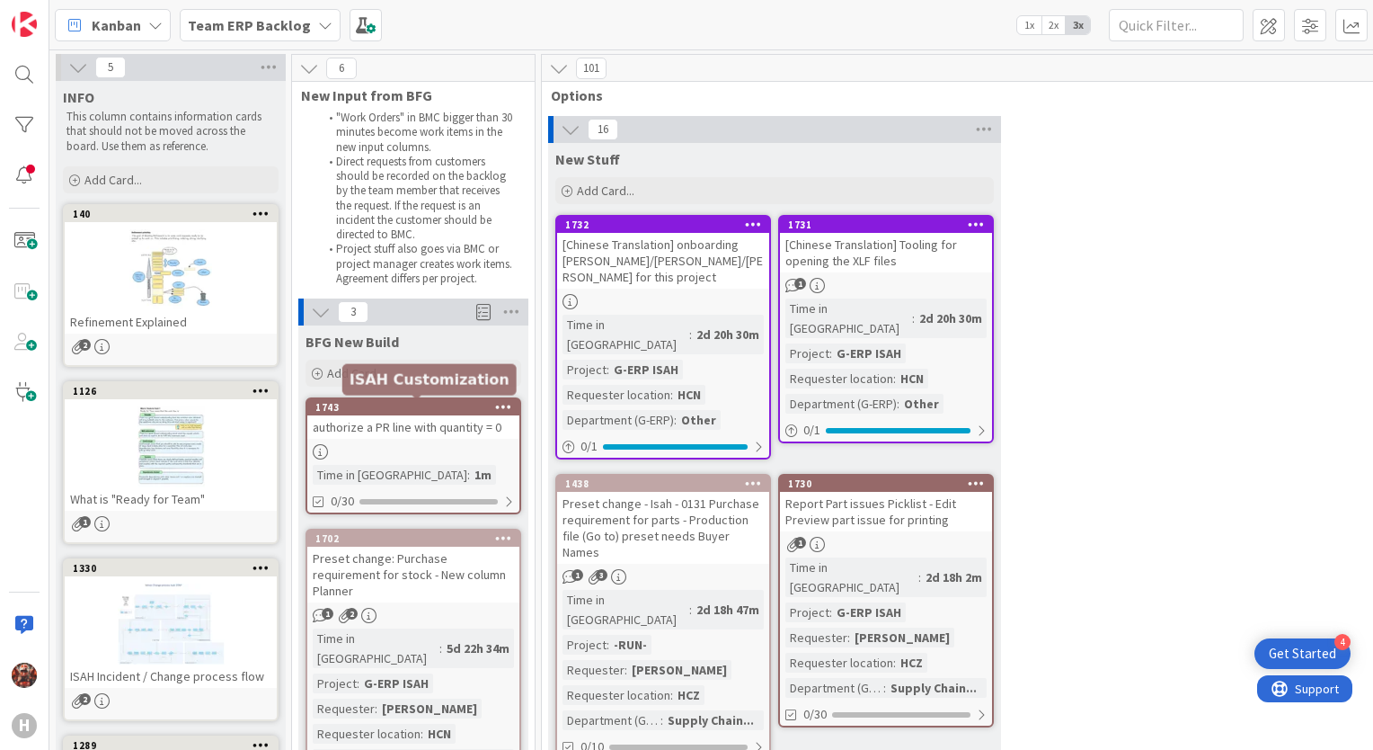
click at [359, 418] on div "authorize a PR line with quantity = 0" at bounding box center [413, 426] width 212 height 23
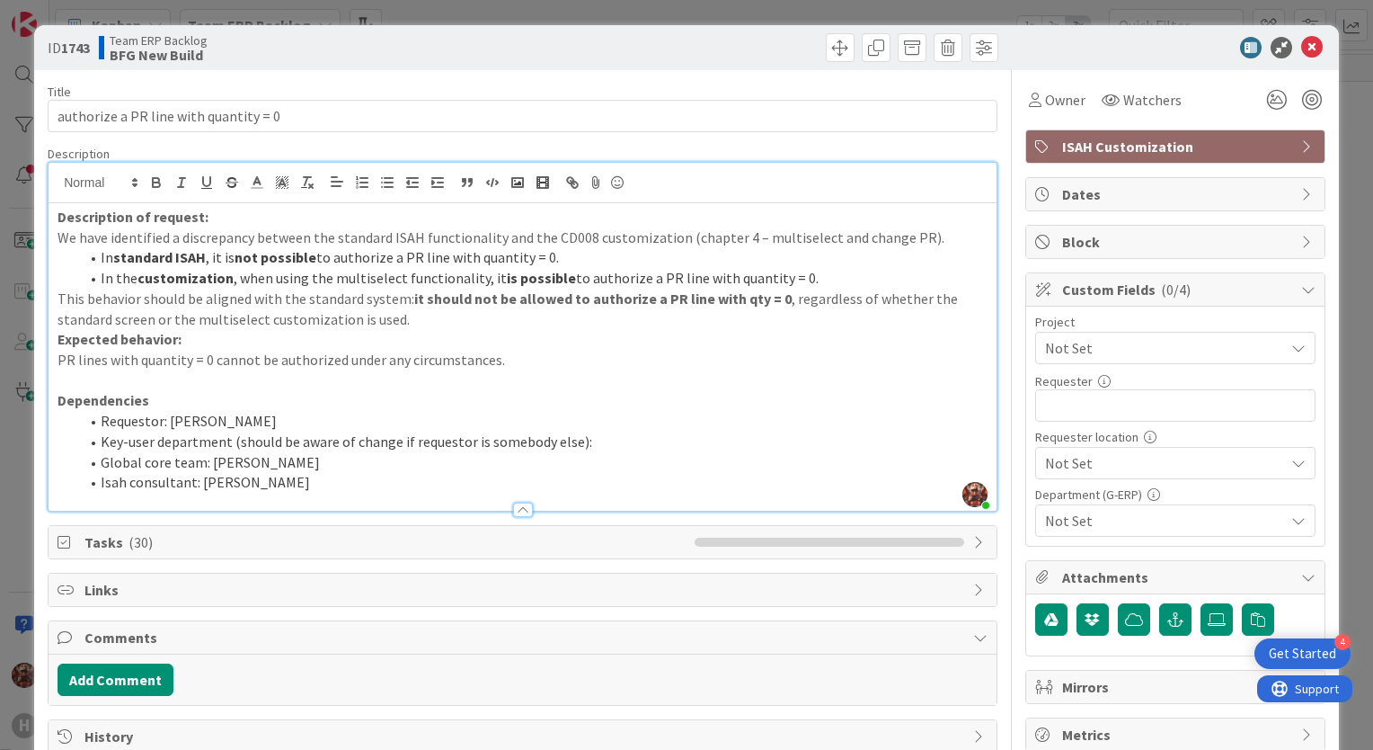
click at [60, 178] on div "[PERSON_NAME] just joined Description of request: We have identified a discrepa…" at bounding box center [523, 337] width 948 height 348
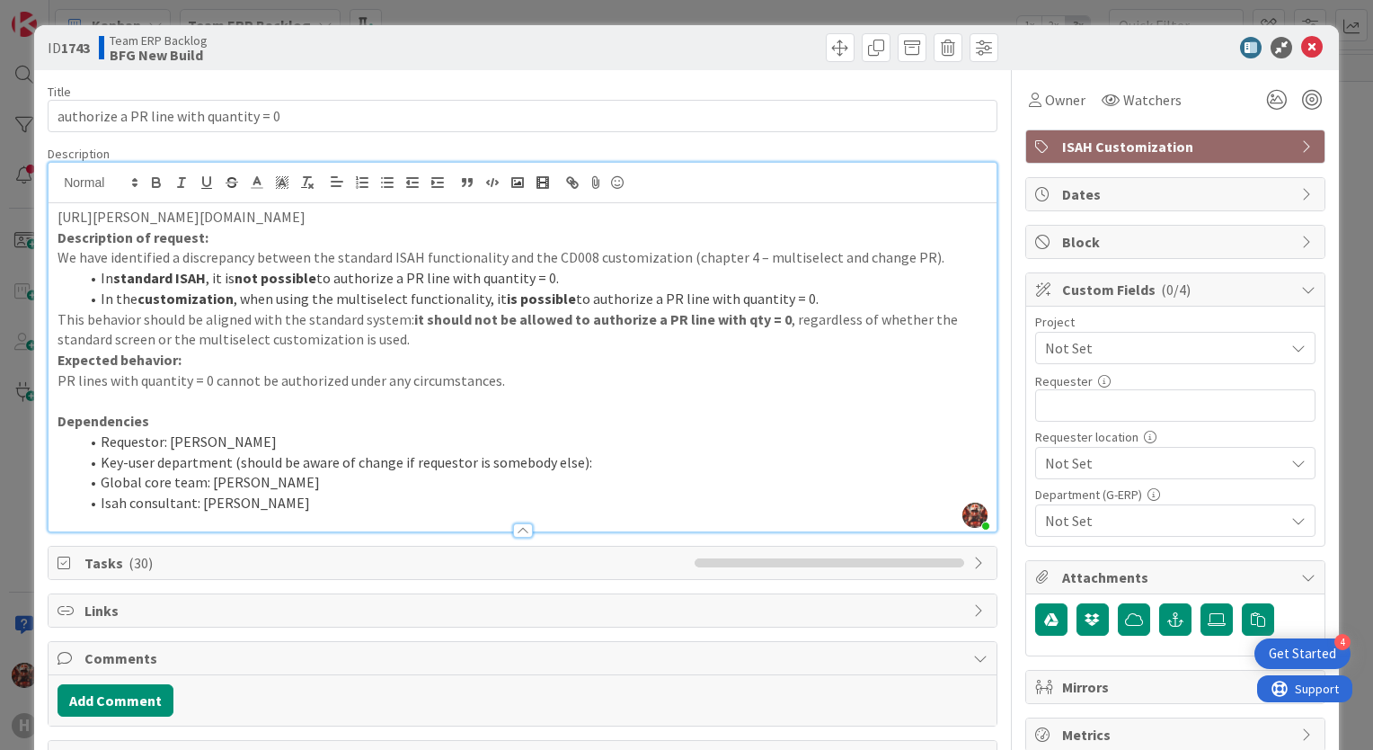
click at [785, 275] on li "In standard ISAH , it is not possible to authorize a PR line with quantity = 0." at bounding box center [533, 278] width 909 height 21
click at [1302, 40] on icon at bounding box center [1313, 48] width 22 height 22
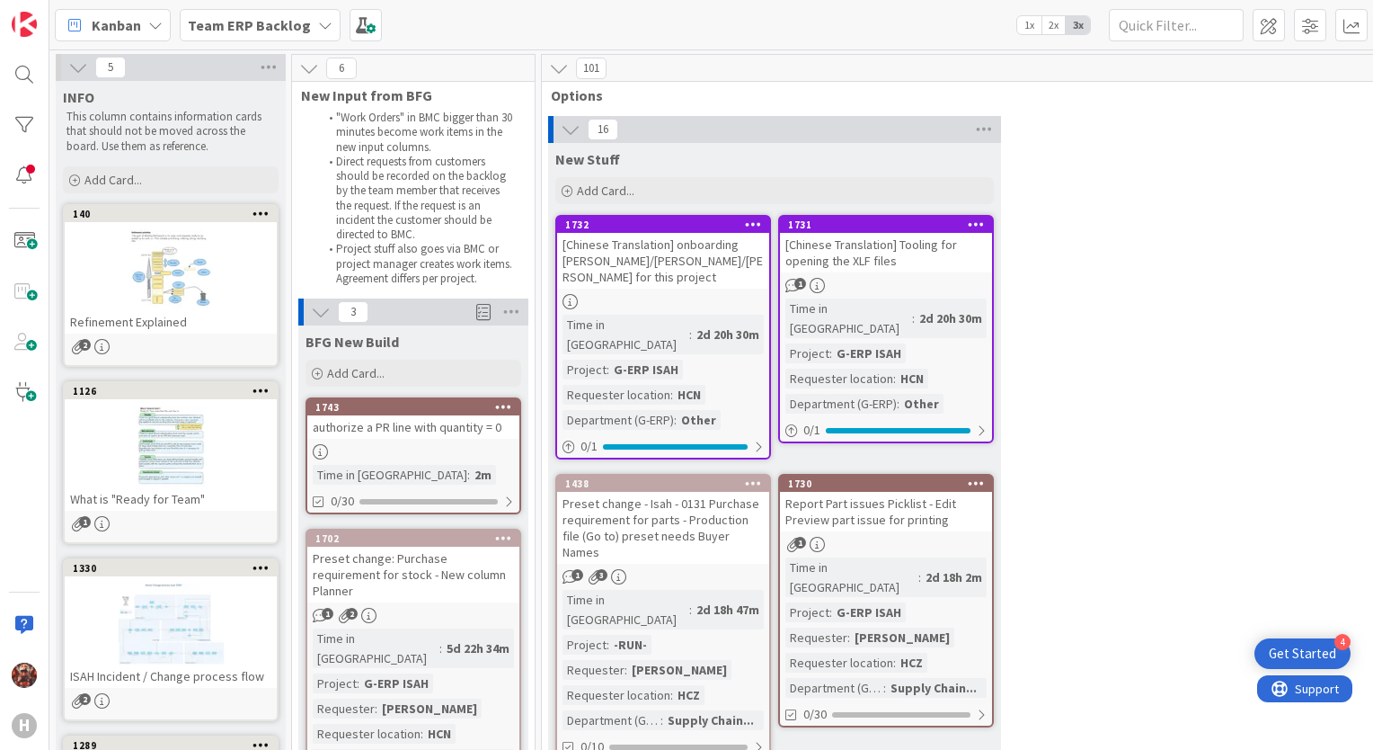
click at [442, 426] on div "authorize a PR line with quantity = 0" at bounding box center [413, 426] width 212 height 23
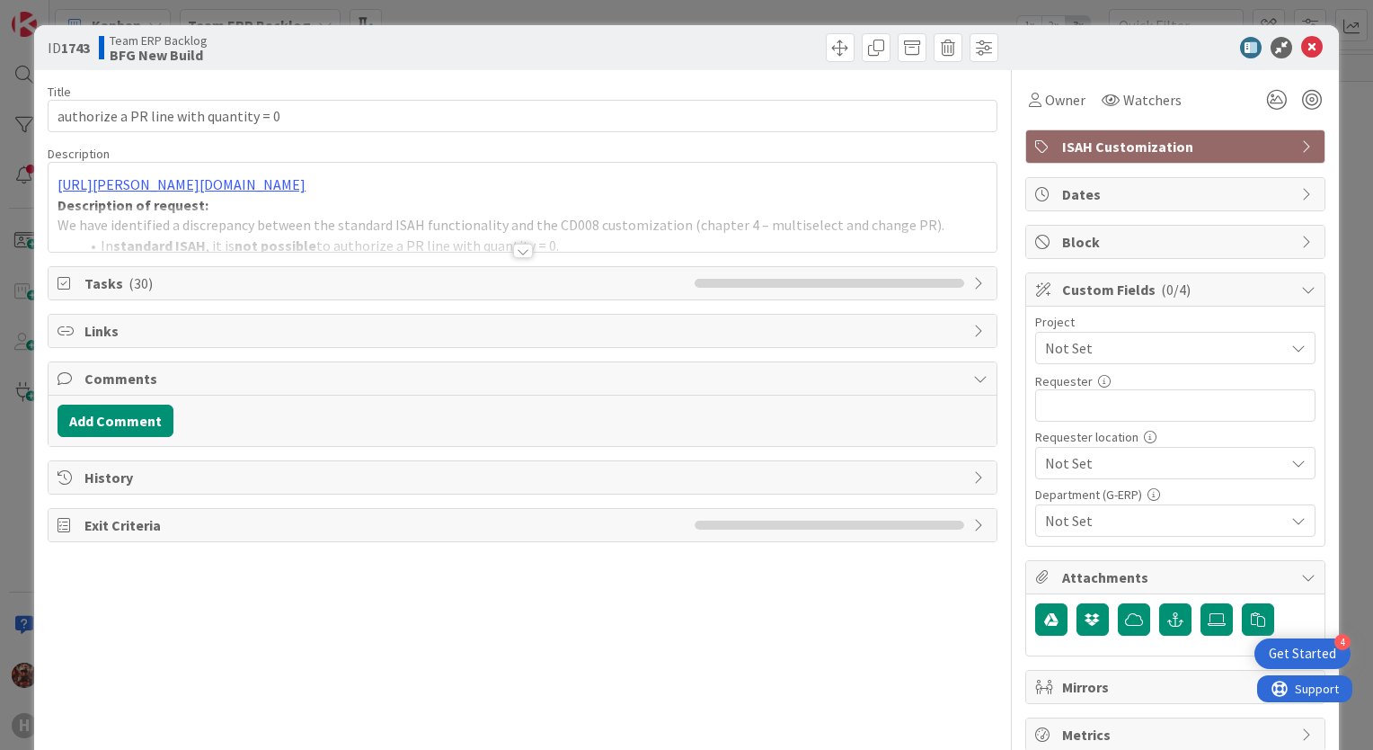
click at [513, 252] on div at bounding box center [523, 251] width 20 height 14
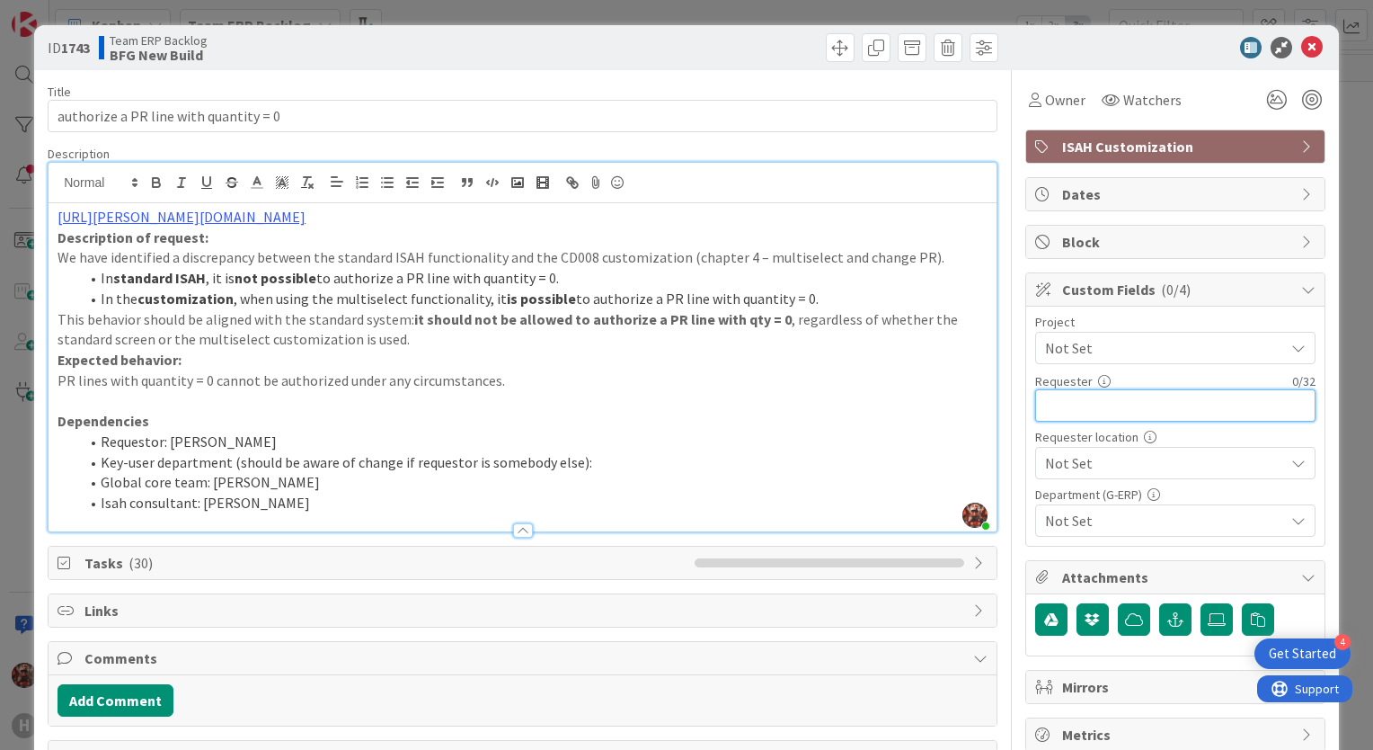
click at [1085, 413] on input "text" at bounding box center [1176, 405] width 280 height 32
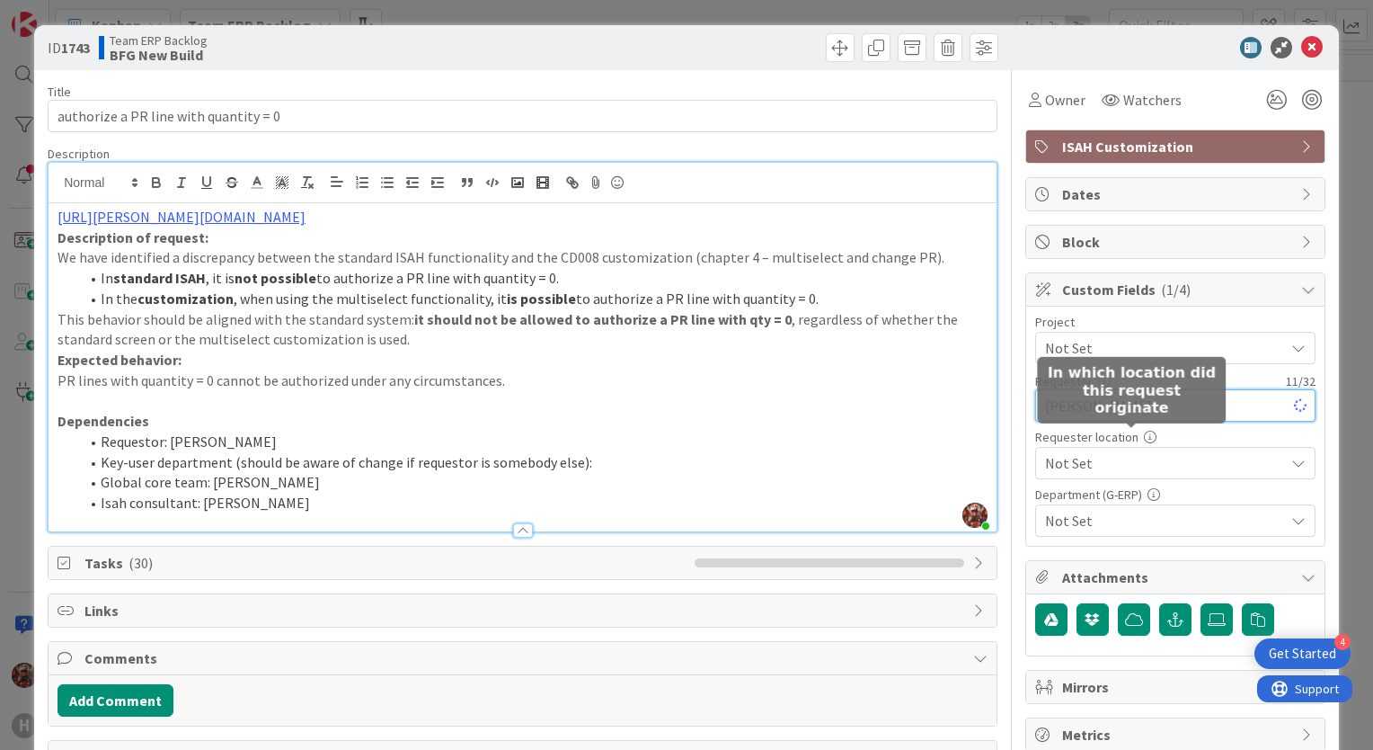
type input "[PERSON_NAME]"
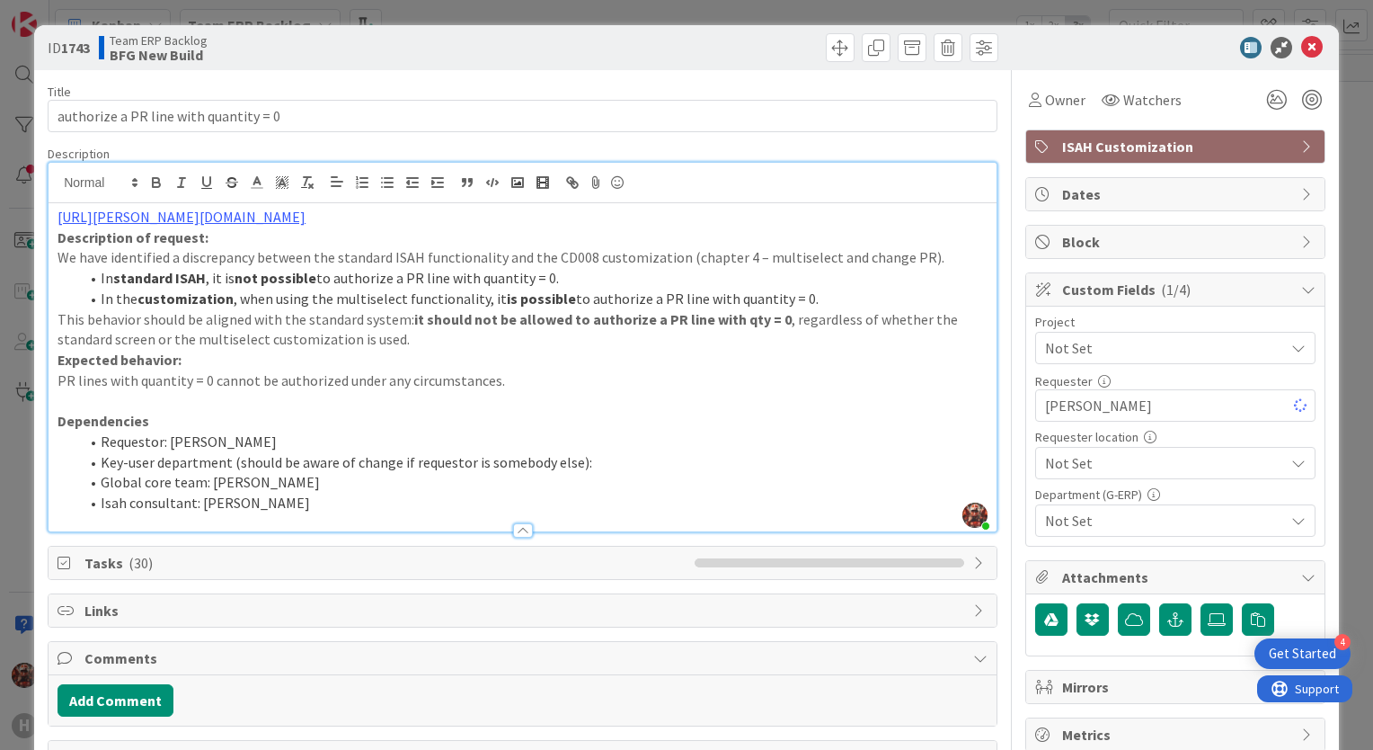
click at [1156, 360] on span "Not Set" at bounding box center [1160, 347] width 230 height 25
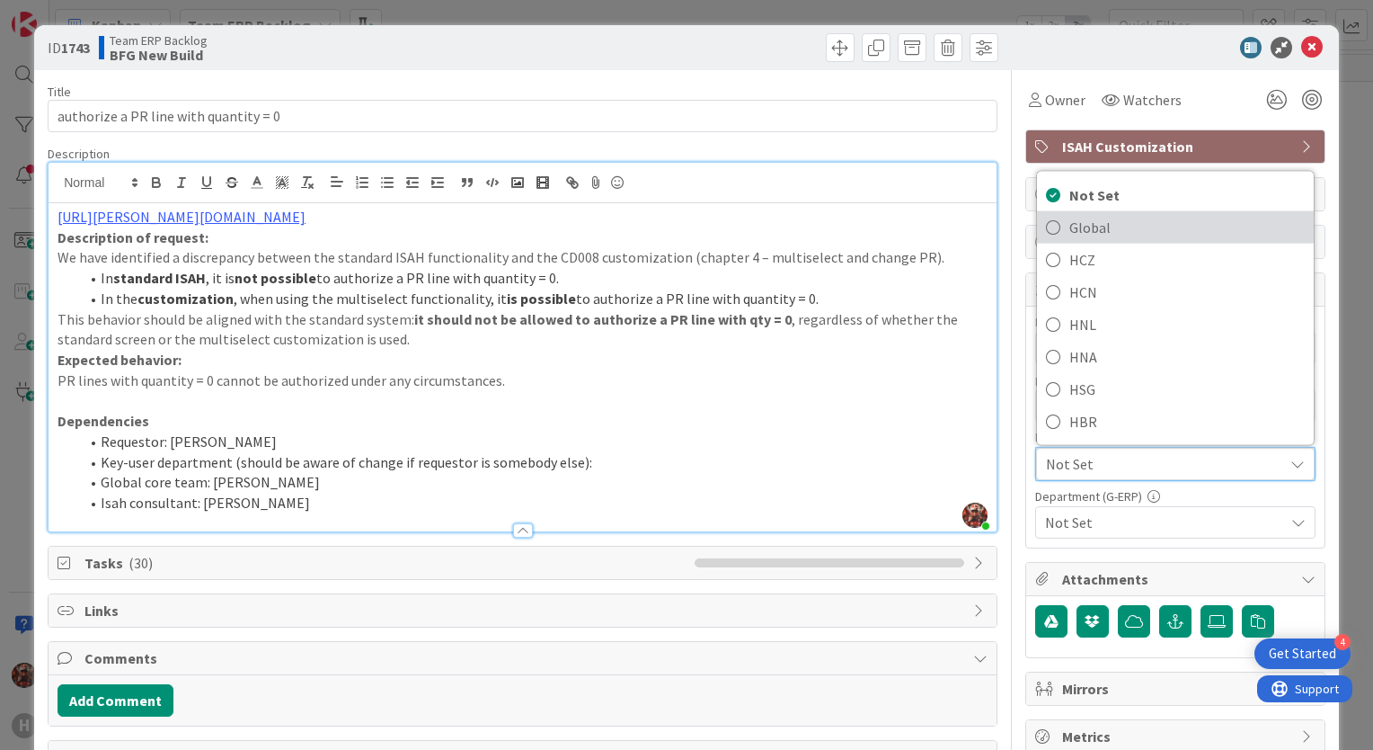
click at [1127, 232] on span "Global" at bounding box center [1188, 227] width 236 height 27
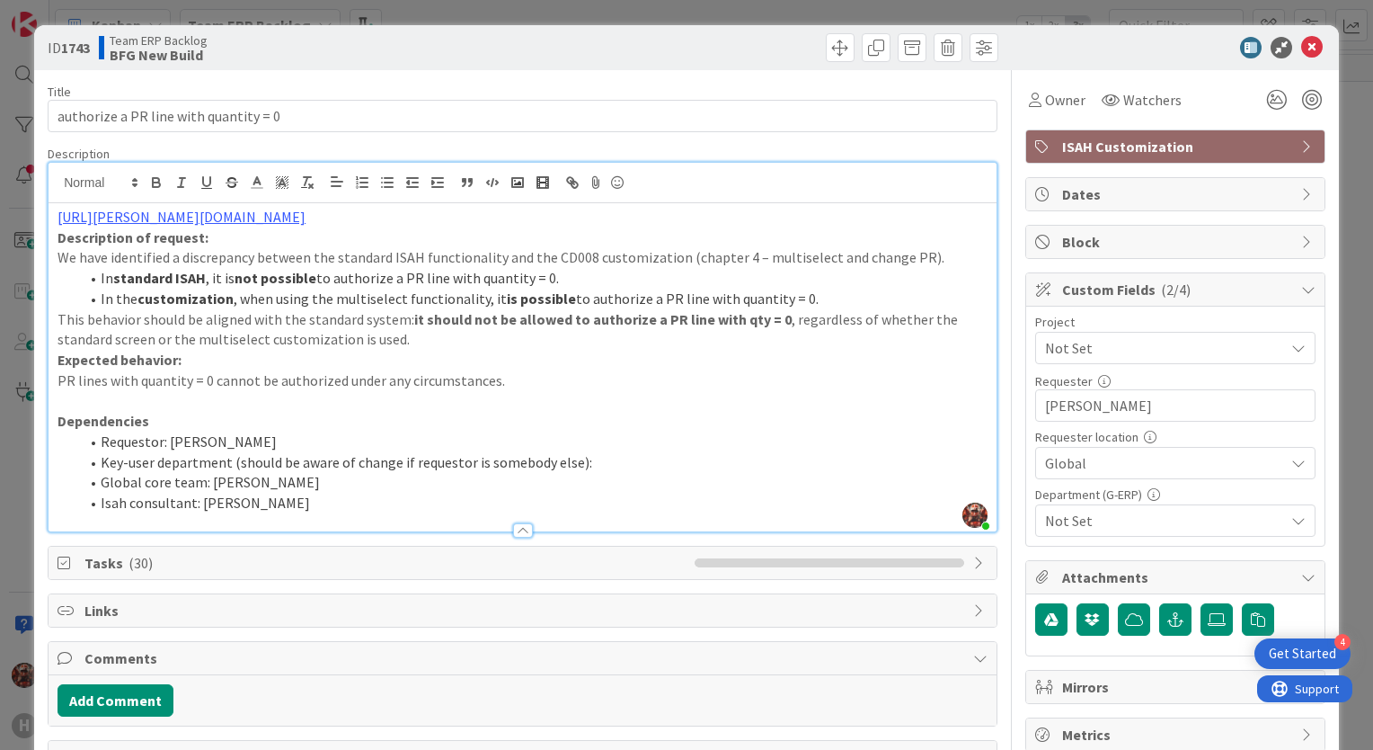
click at [1117, 516] on span "Not Set" at bounding box center [1164, 521] width 239 height 22
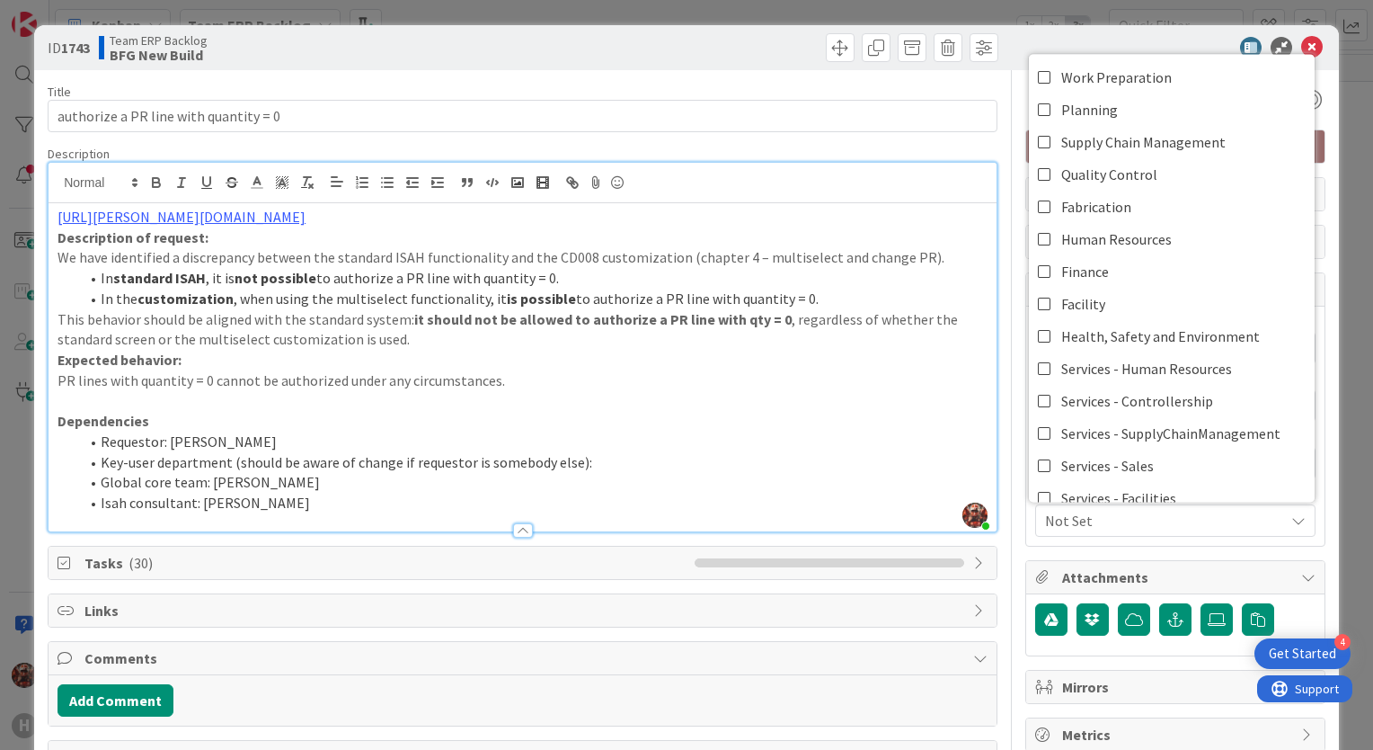
click at [1117, 516] on span "Not Set" at bounding box center [1164, 521] width 239 height 22
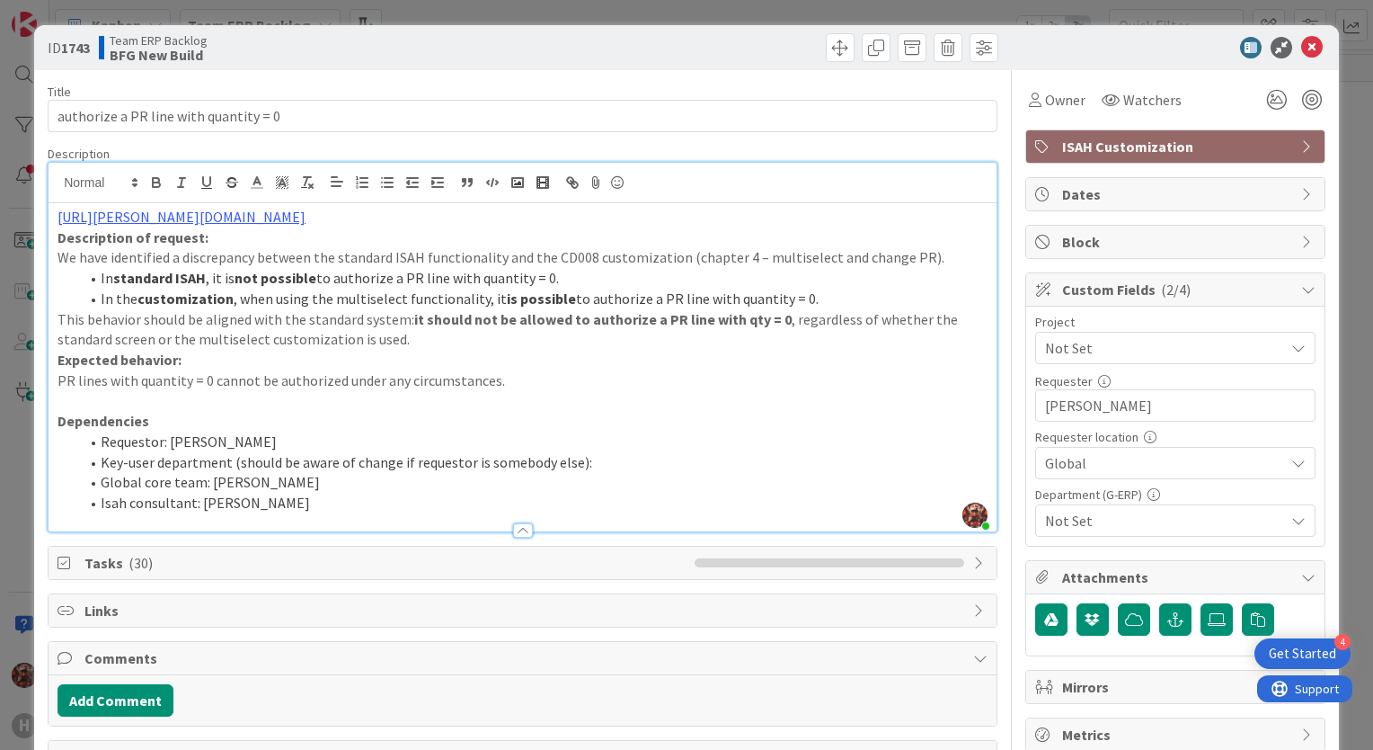
click at [1115, 340] on span "Not Set" at bounding box center [1160, 347] width 230 height 25
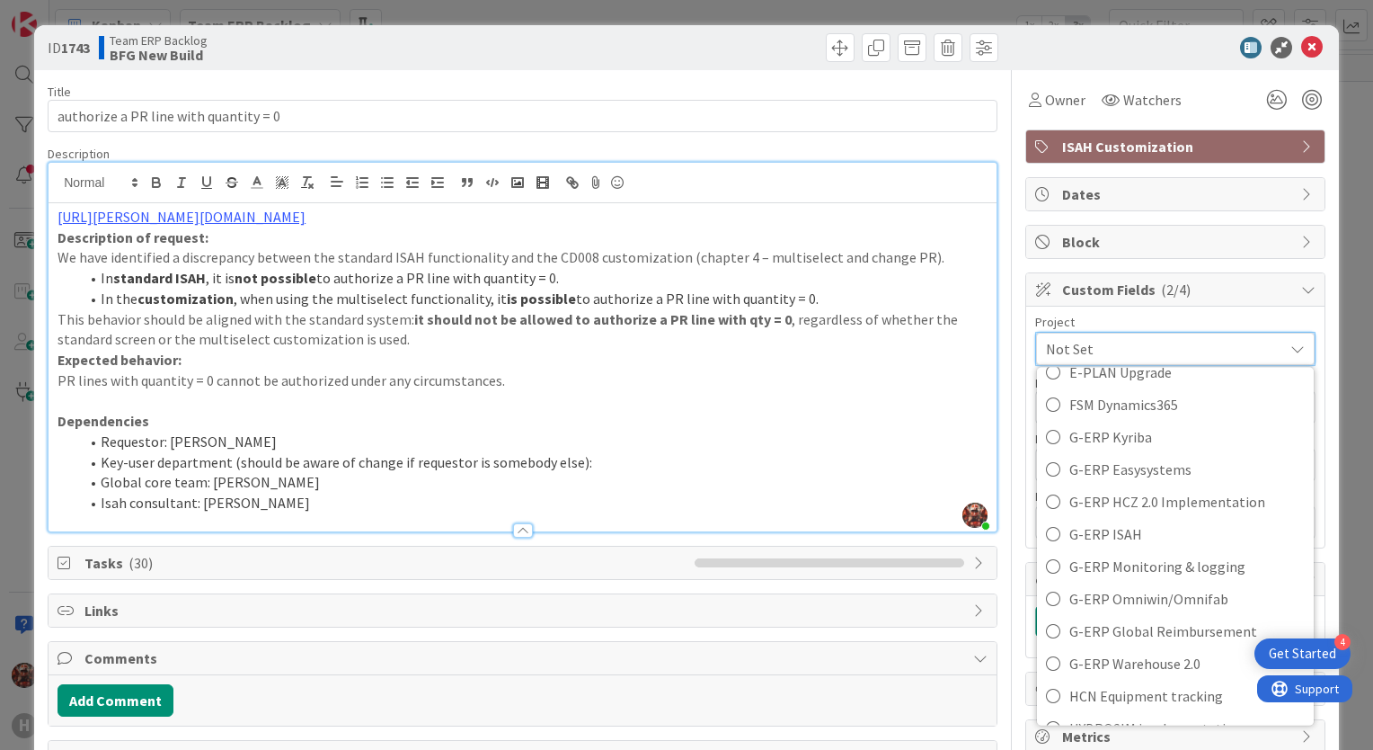
scroll to position [575, 0]
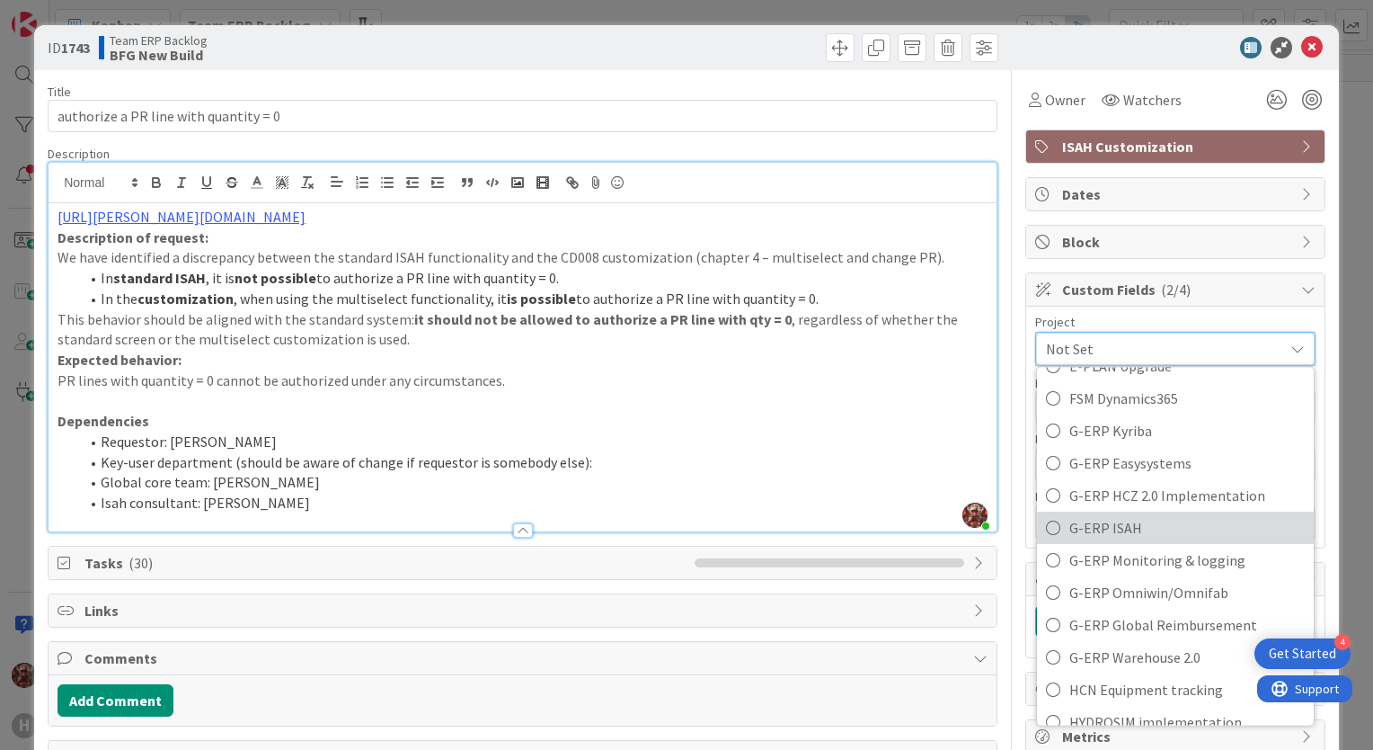
click at [1177, 516] on span "G-ERP ISAH" at bounding box center [1188, 527] width 236 height 27
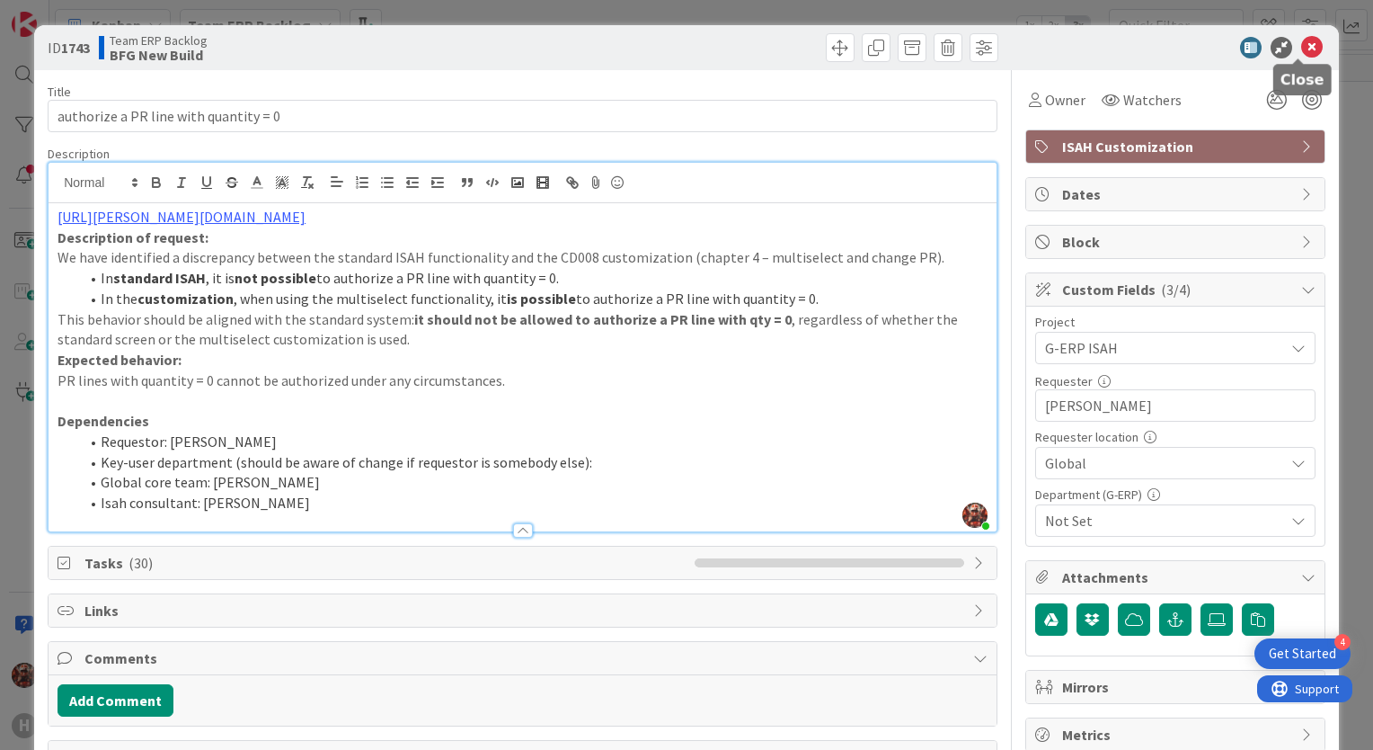
click at [1302, 49] on icon at bounding box center [1313, 48] width 22 height 22
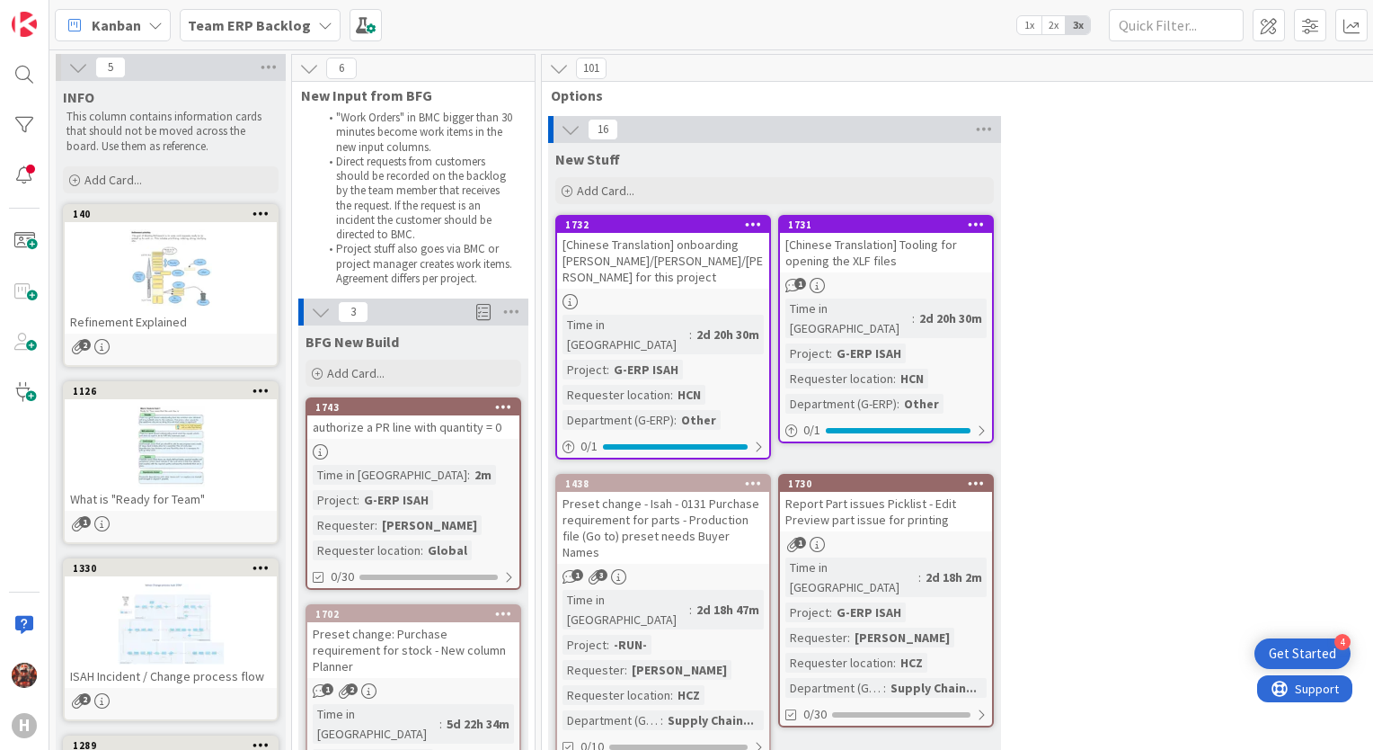
click at [318, 25] on icon at bounding box center [325, 25] width 14 height 14
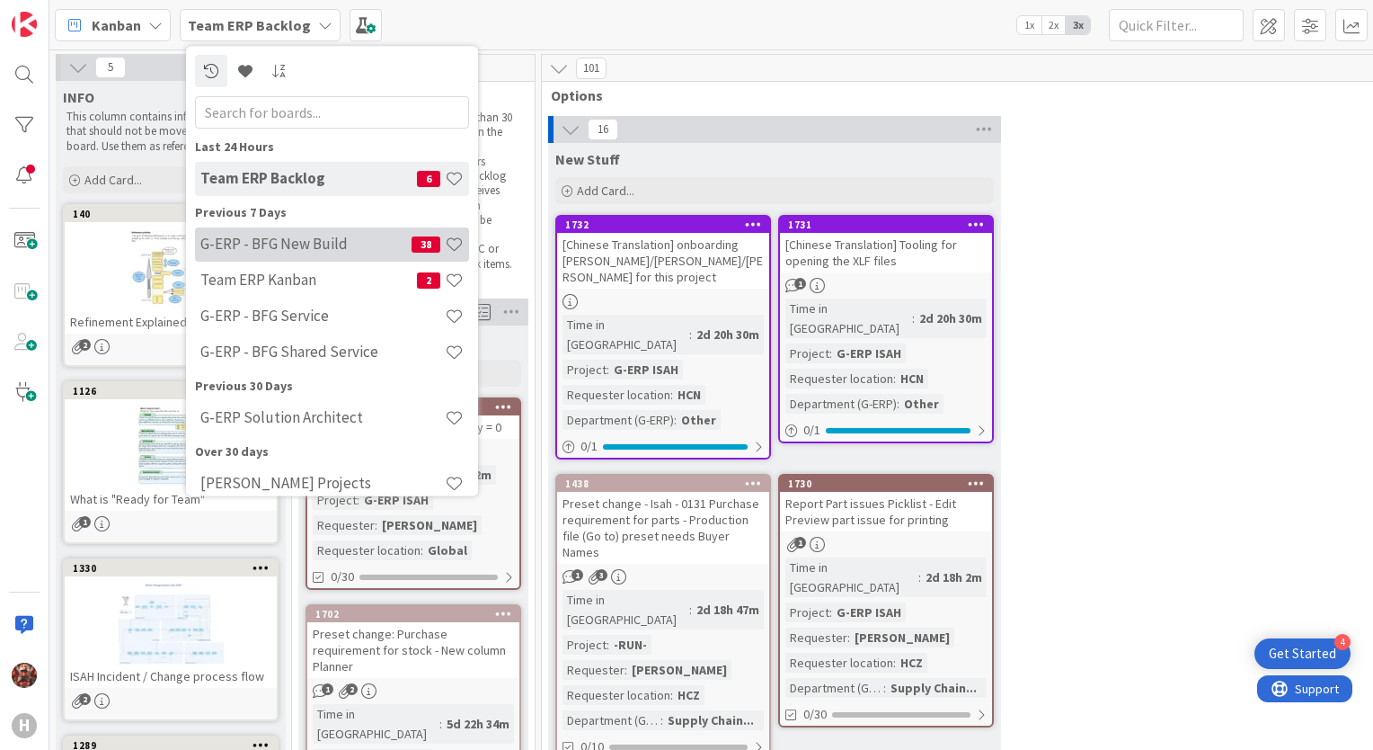
click at [313, 245] on h4 "G-ERP - BFG New Build" at bounding box center [305, 245] width 211 height 18
